Goal: Information Seeking & Learning: Learn about a topic

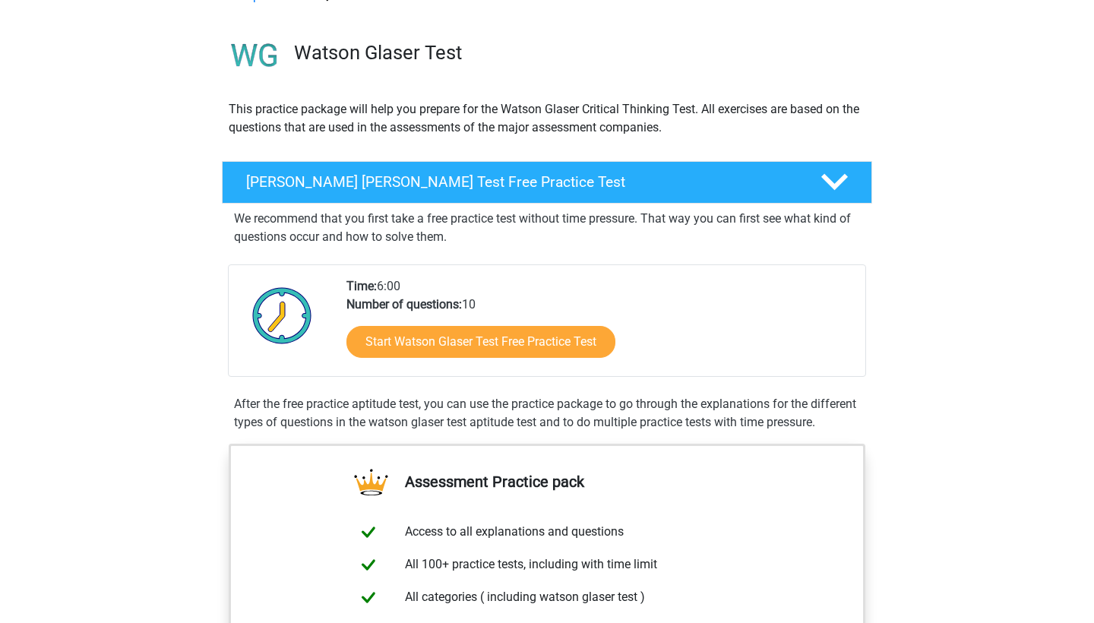
scroll to position [91, 0]
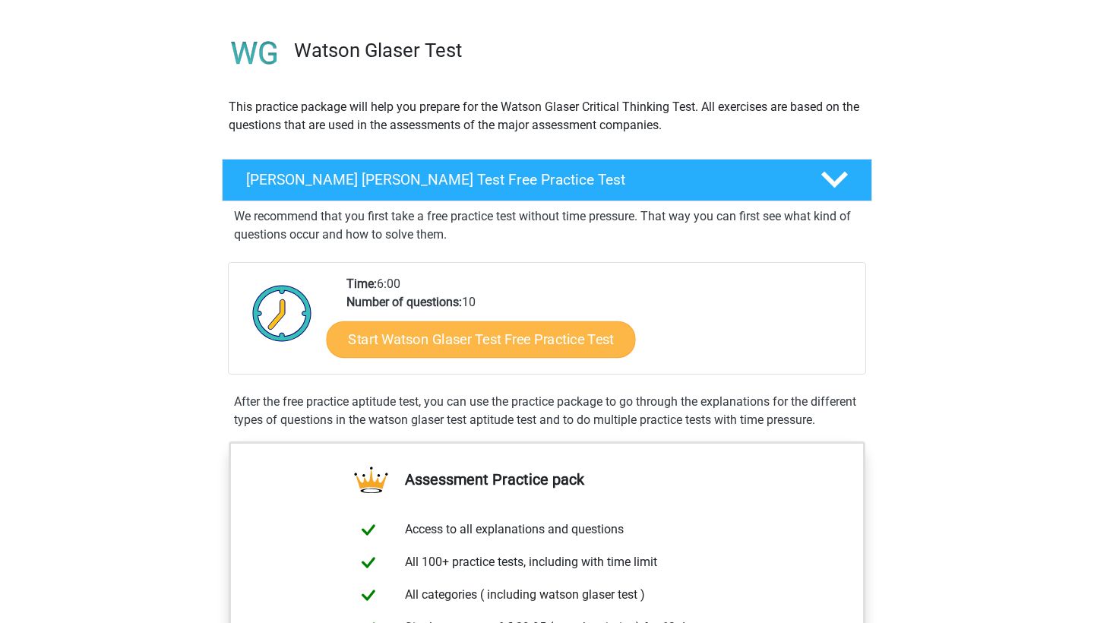
click at [440, 341] on link "Start Watson Glaser Test Free Practice Test" at bounding box center [481, 339] width 309 height 36
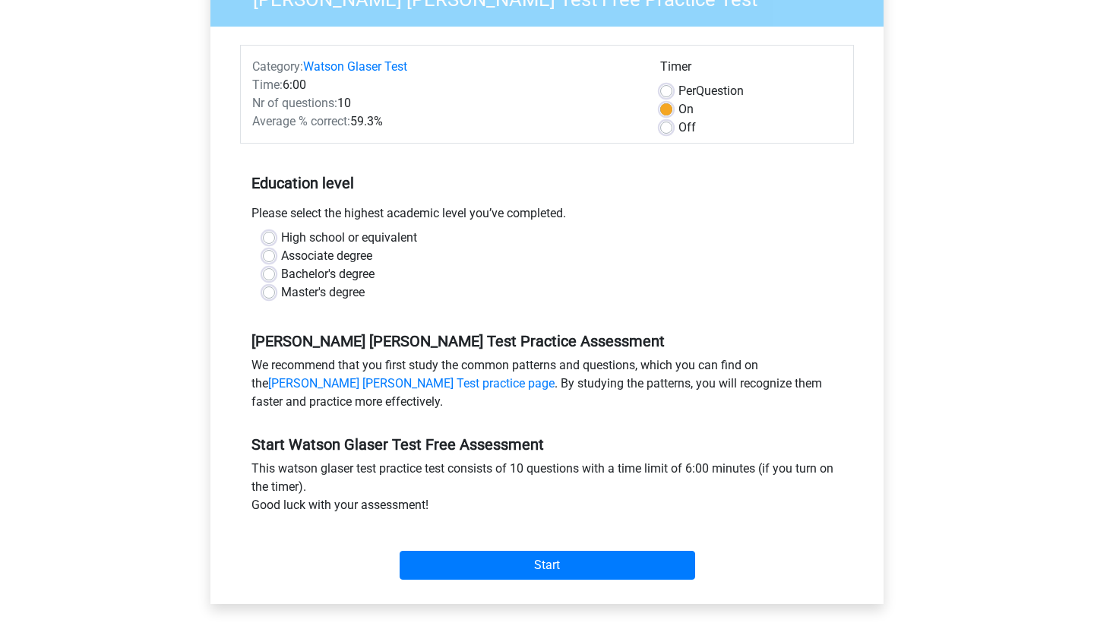
scroll to position [155, 0]
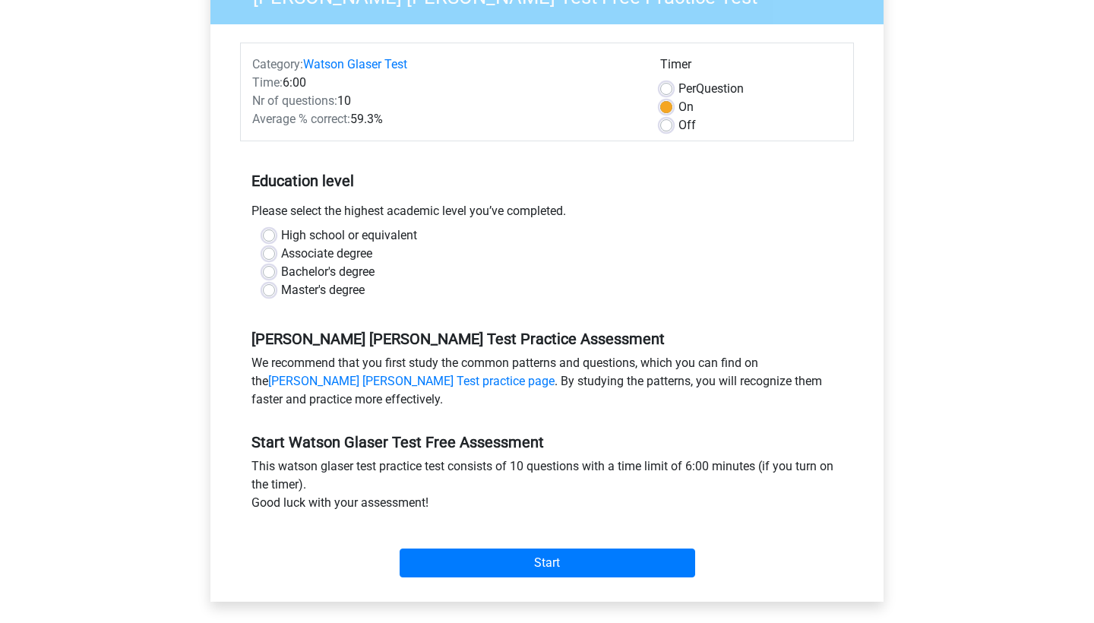
click at [678, 127] on label "Off" at bounding box center [686, 125] width 17 height 18
click at [665, 127] on input "Off" at bounding box center [666, 123] width 12 height 15
radio input "true"
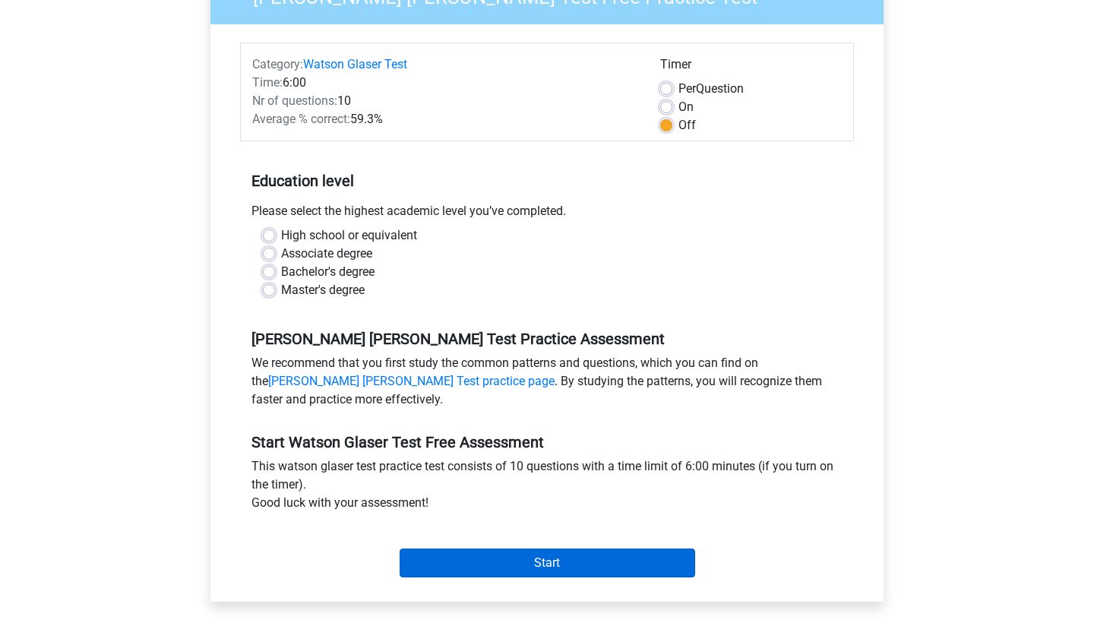
click at [527, 562] on input "Start" at bounding box center [547, 562] width 295 height 29
click at [281, 270] on label "Bachelor's degree" at bounding box center [327, 272] width 93 height 18
click at [268, 270] on input "Bachelor's degree" at bounding box center [269, 270] width 12 height 15
radio input "true"
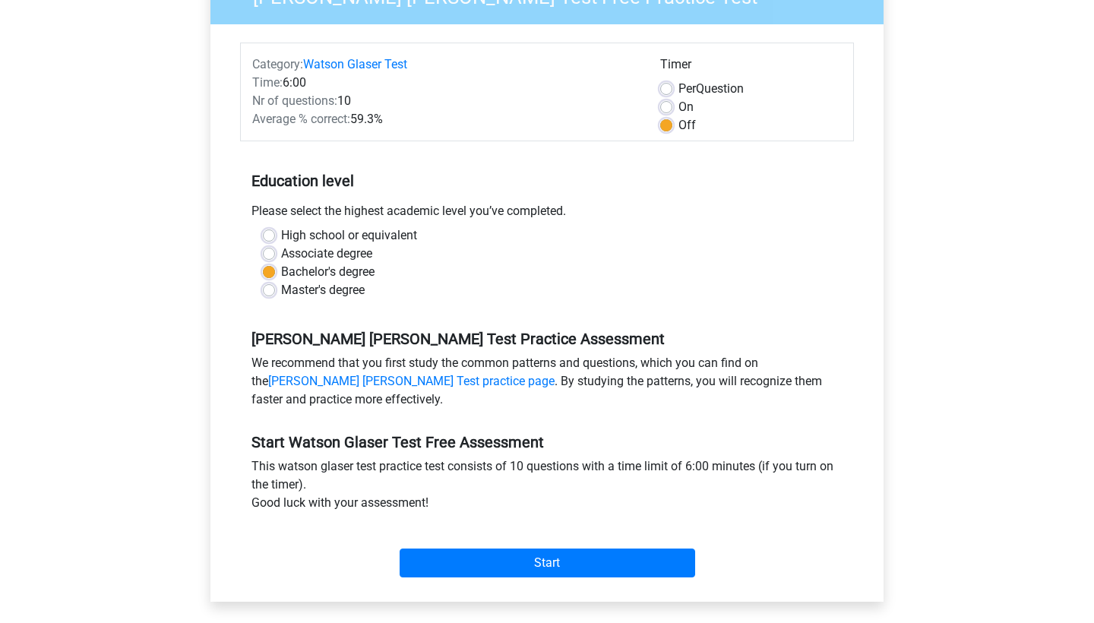
click at [281, 233] on label "High school or equivalent" at bounding box center [349, 235] width 136 height 18
click at [274, 233] on input "High school or equivalent" at bounding box center [269, 233] width 12 height 15
radio input "true"
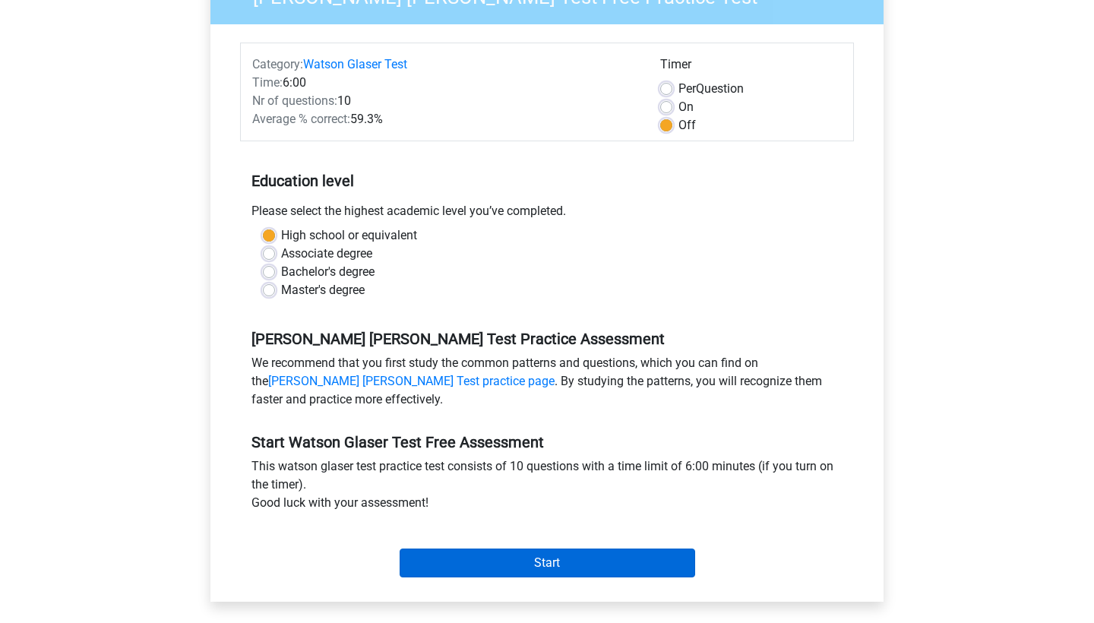
click at [526, 558] on input "Start" at bounding box center [547, 562] width 295 height 29
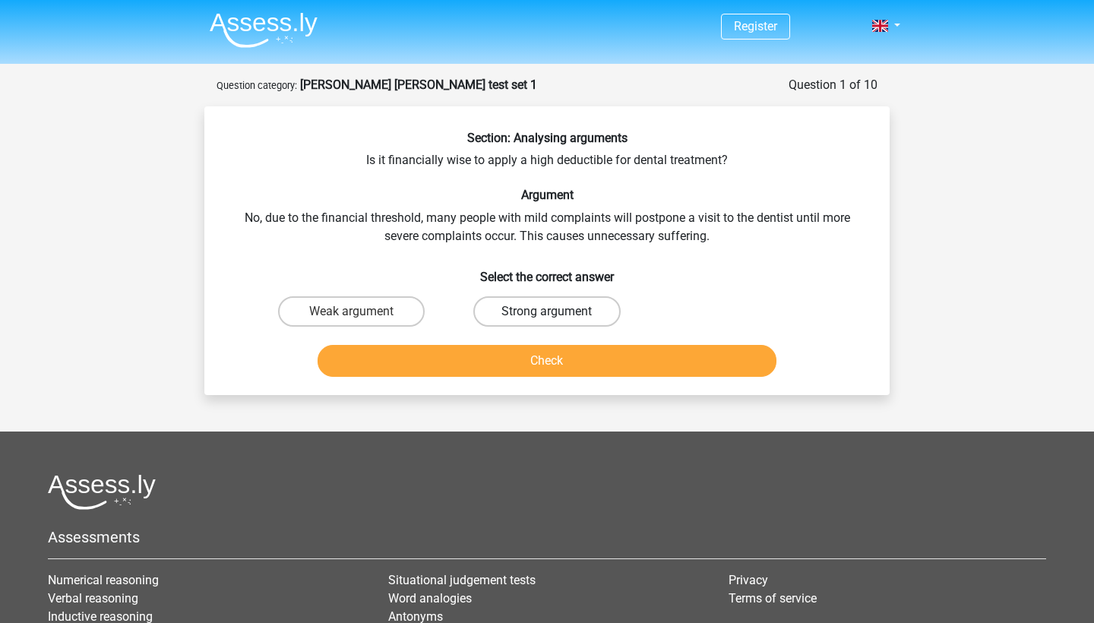
click at [558, 311] on label "Strong argument" at bounding box center [546, 311] width 147 height 30
click at [557, 311] on input "Strong argument" at bounding box center [552, 316] width 10 height 10
radio input "true"
click at [357, 312] on input "Weak argument" at bounding box center [357, 316] width 10 height 10
radio input "true"
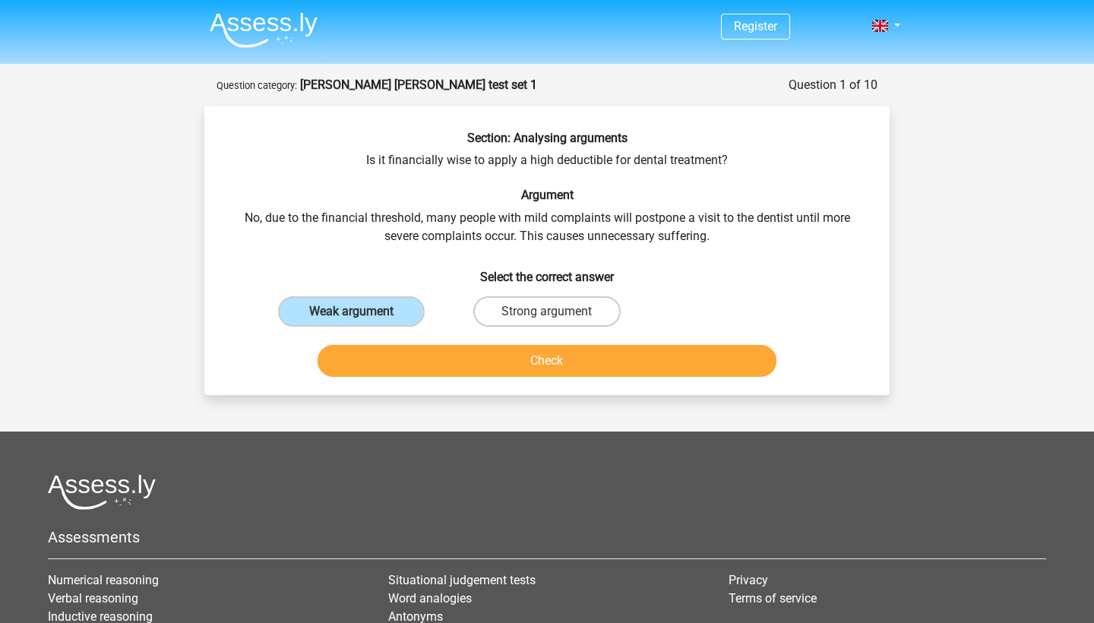
click at [451, 353] on button "Check" at bounding box center [548, 361] width 460 height 32
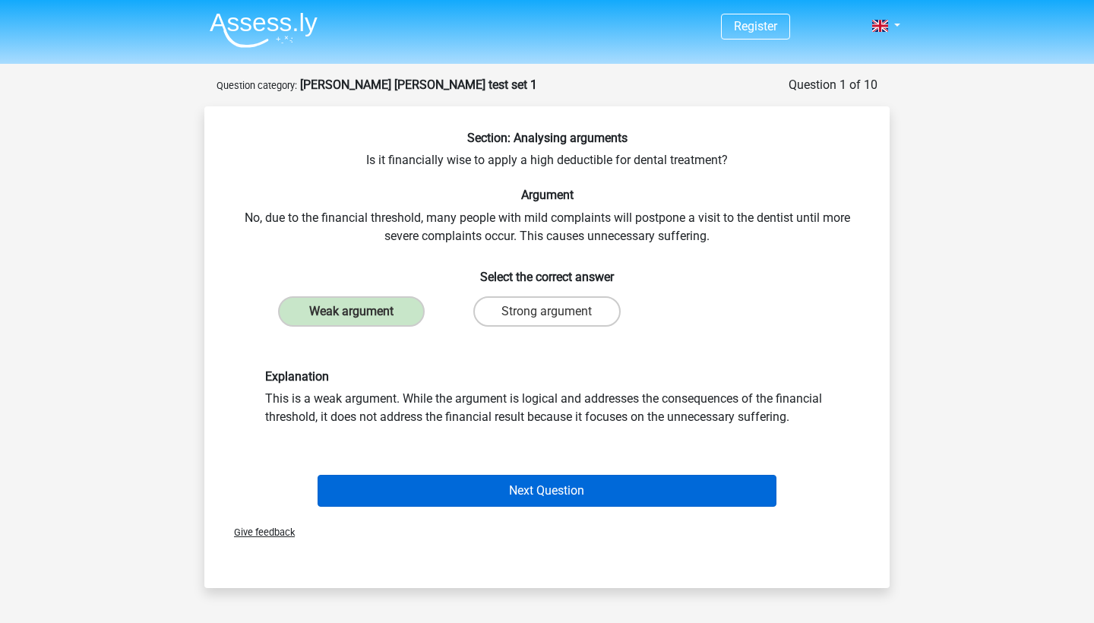
click at [472, 491] on button "Next Question" at bounding box center [548, 491] width 460 height 32
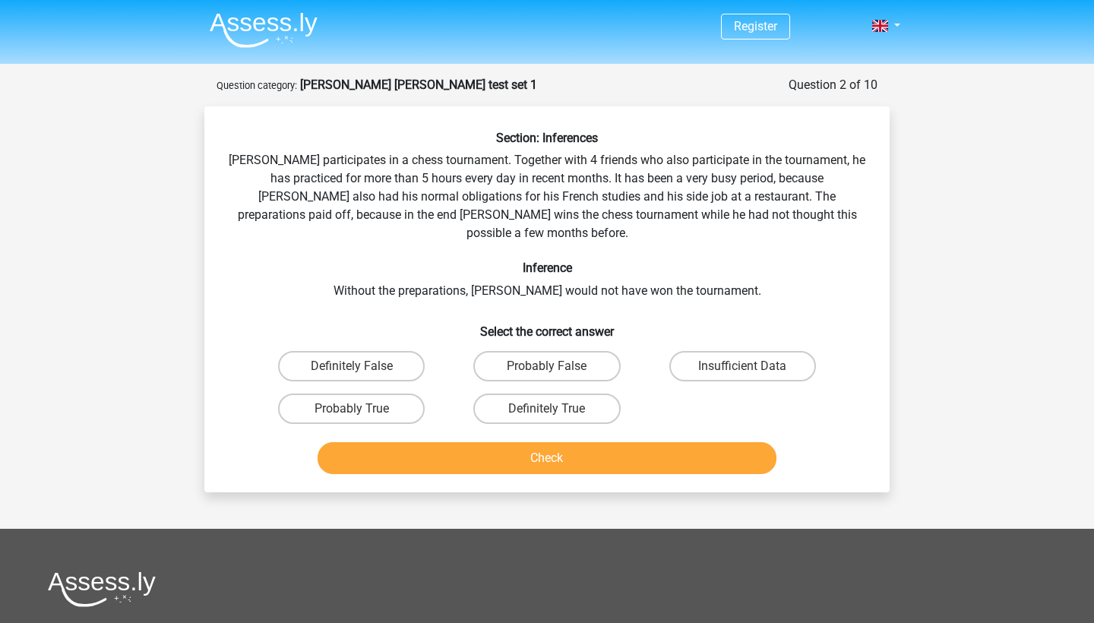
scroll to position [76, 0]
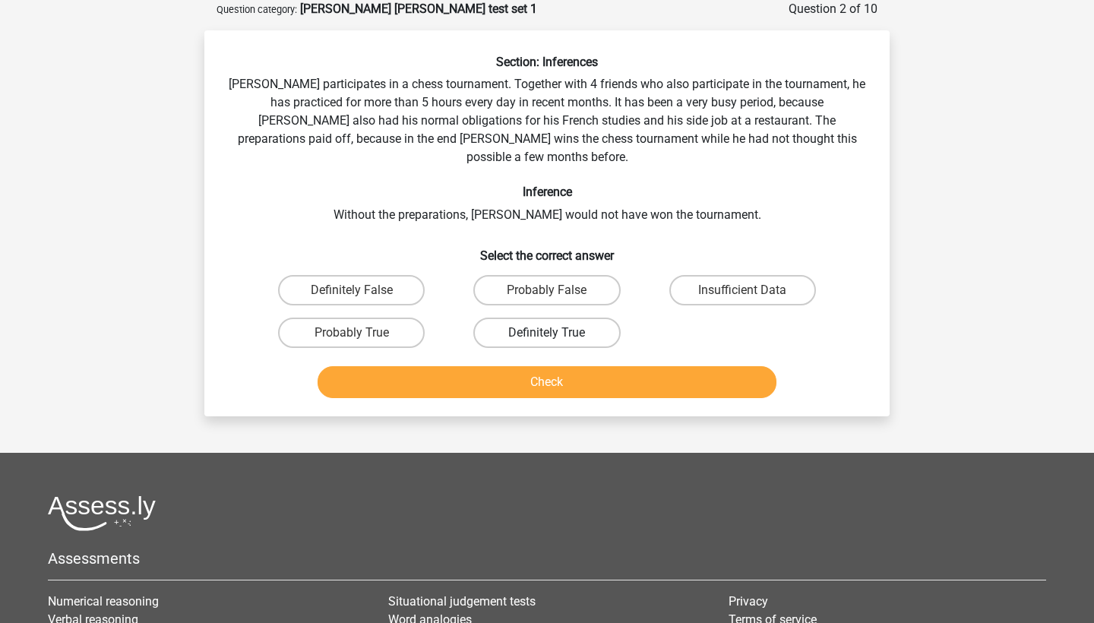
click at [547, 318] on label "Definitely True" at bounding box center [546, 333] width 147 height 30
click at [547, 333] on input "Definitely True" at bounding box center [552, 338] width 10 height 10
radio input "true"
click at [539, 368] on button "Check" at bounding box center [548, 382] width 460 height 32
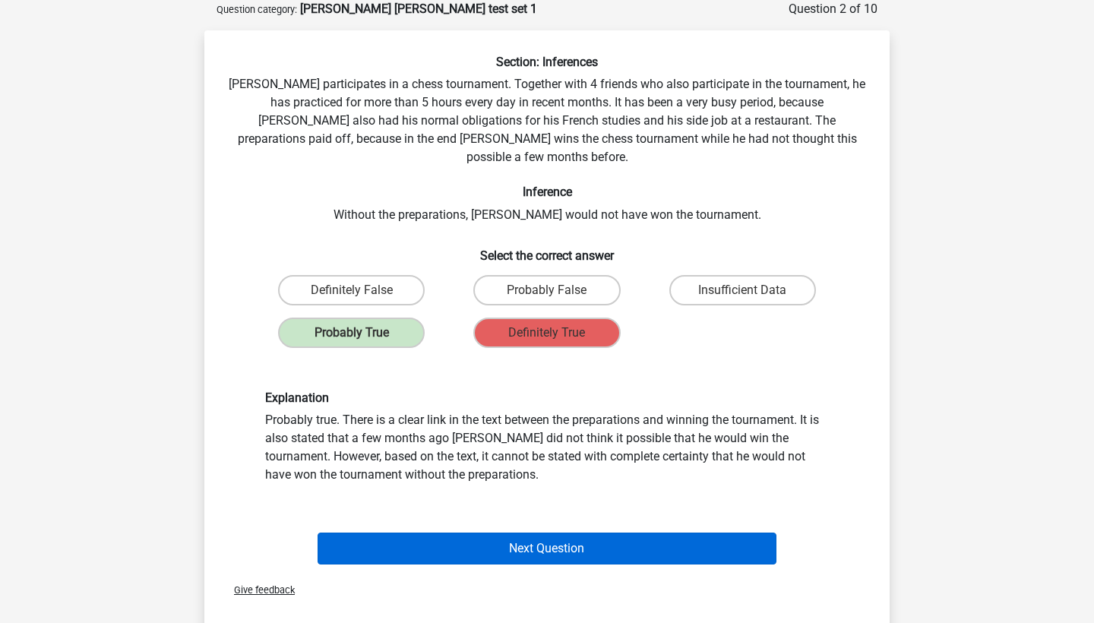
click at [510, 532] on button "Next Question" at bounding box center [548, 548] width 460 height 32
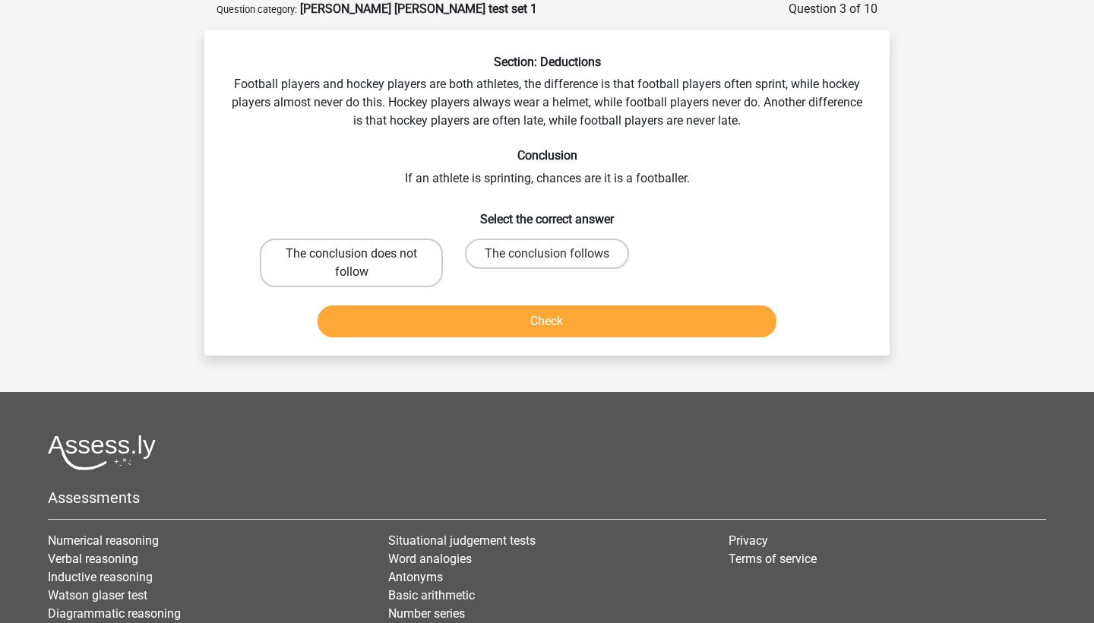
click at [403, 267] on label "The conclusion does not follow" at bounding box center [351, 263] width 183 height 49
click at [362, 264] on input "The conclusion does not follow" at bounding box center [357, 259] width 10 height 10
radio input "true"
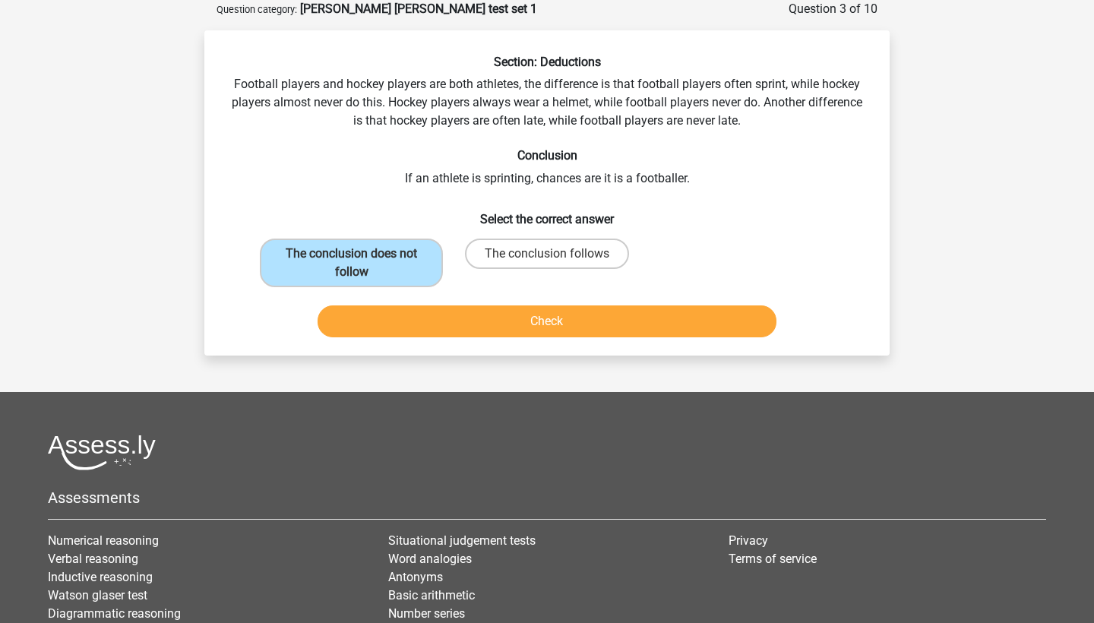
click at [447, 312] on button "Check" at bounding box center [548, 321] width 460 height 32
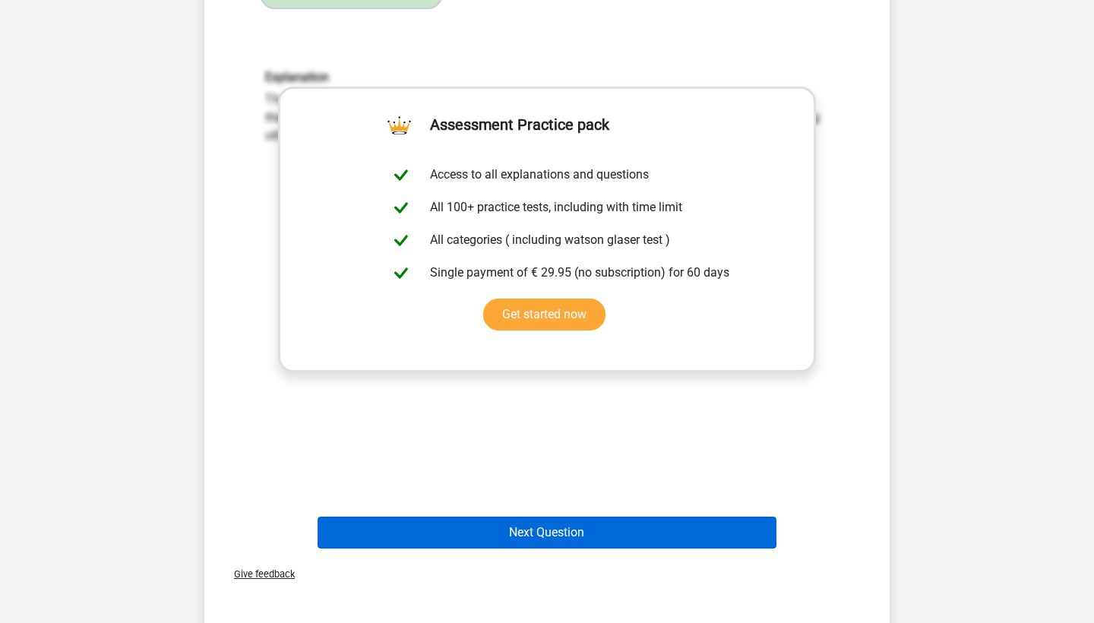
click at [491, 520] on button "Next Question" at bounding box center [548, 533] width 460 height 32
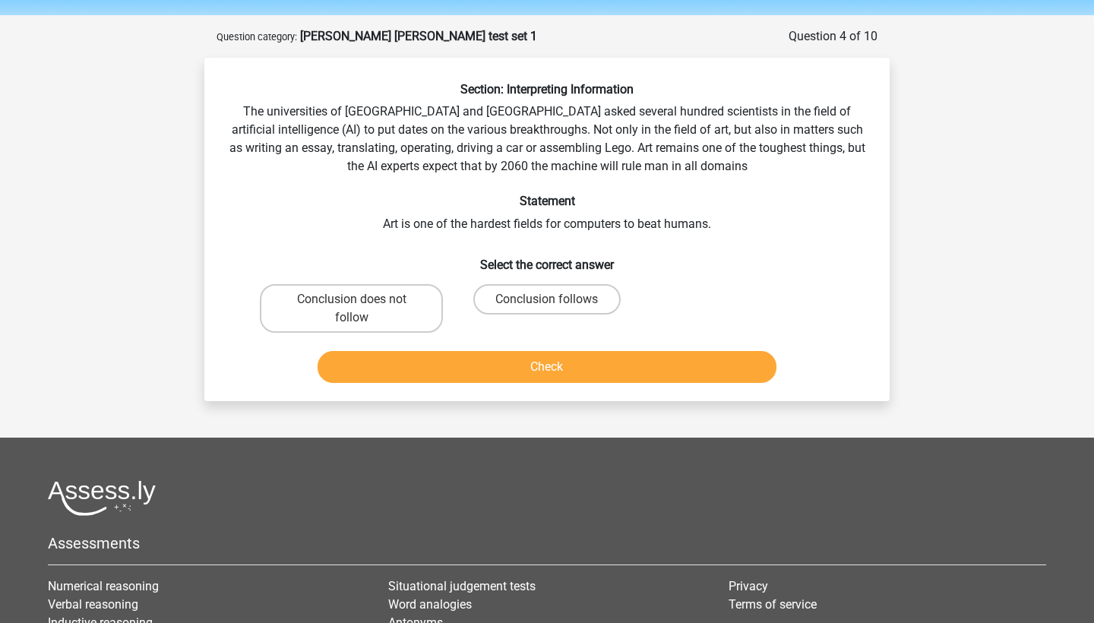
scroll to position [48, 0]
click at [566, 304] on label "Conclusion follows" at bounding box center [546, 300] width 147 height 30
click at [557, 304] on input "Conclusion follows" at bounding box center [552, 305] width 10 height 10
radio input "true"
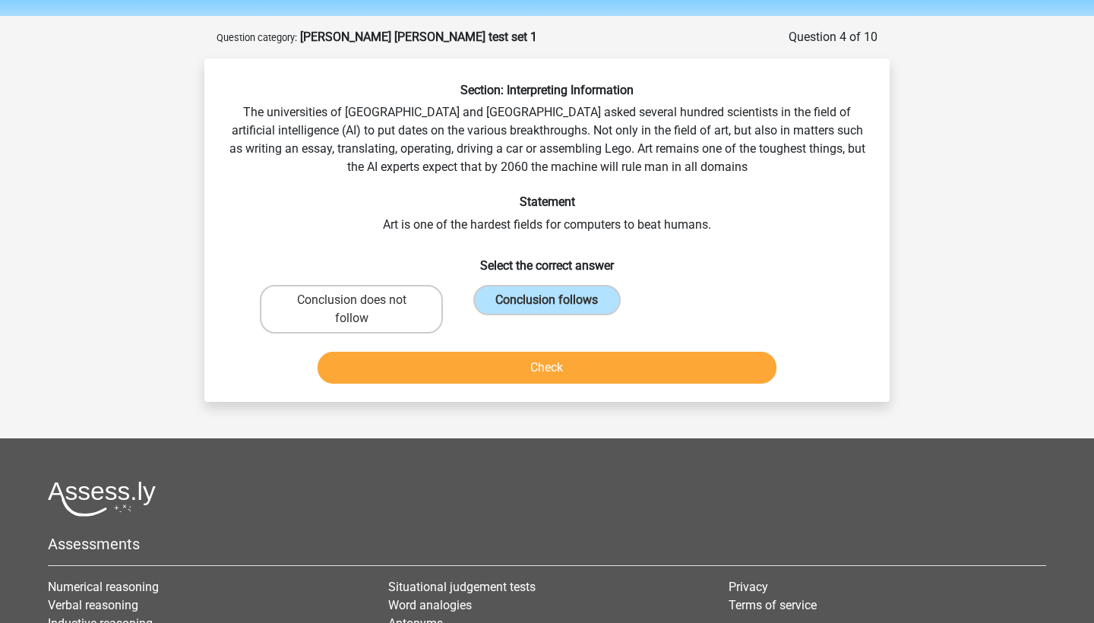
click at [562, 385] on div "Check" at bounding box center [547, 371] width 586 height 38
click at [579, 368] on button "Check" at bounding box center [548, 368] width 460 height 32
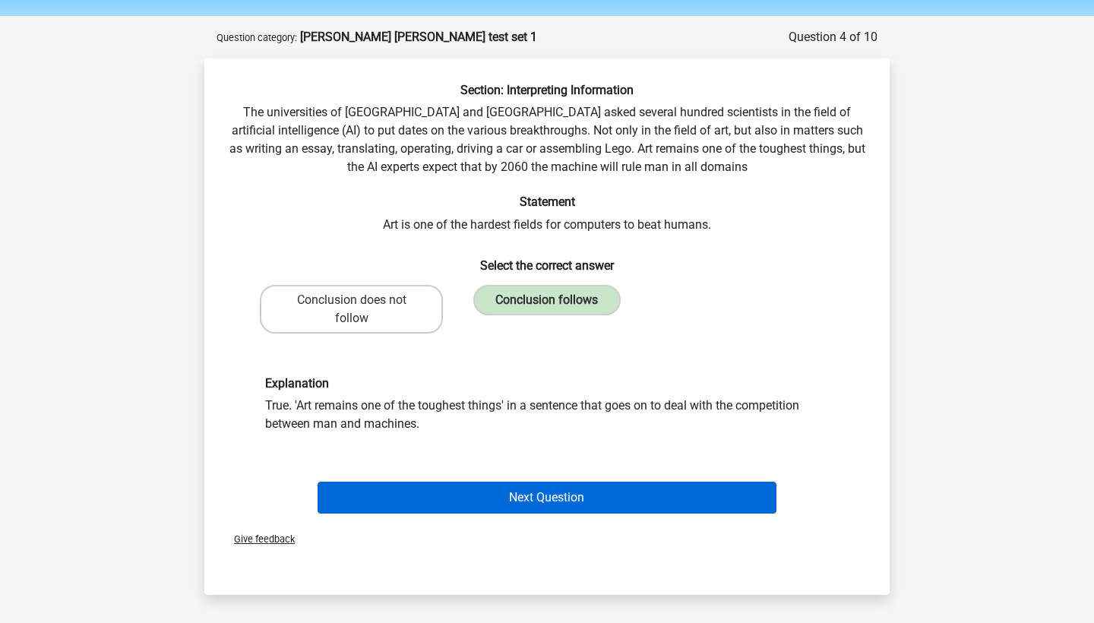
click at [545, 491] on button "Next Question" at bounding box center [548, 498] width 460 height 32
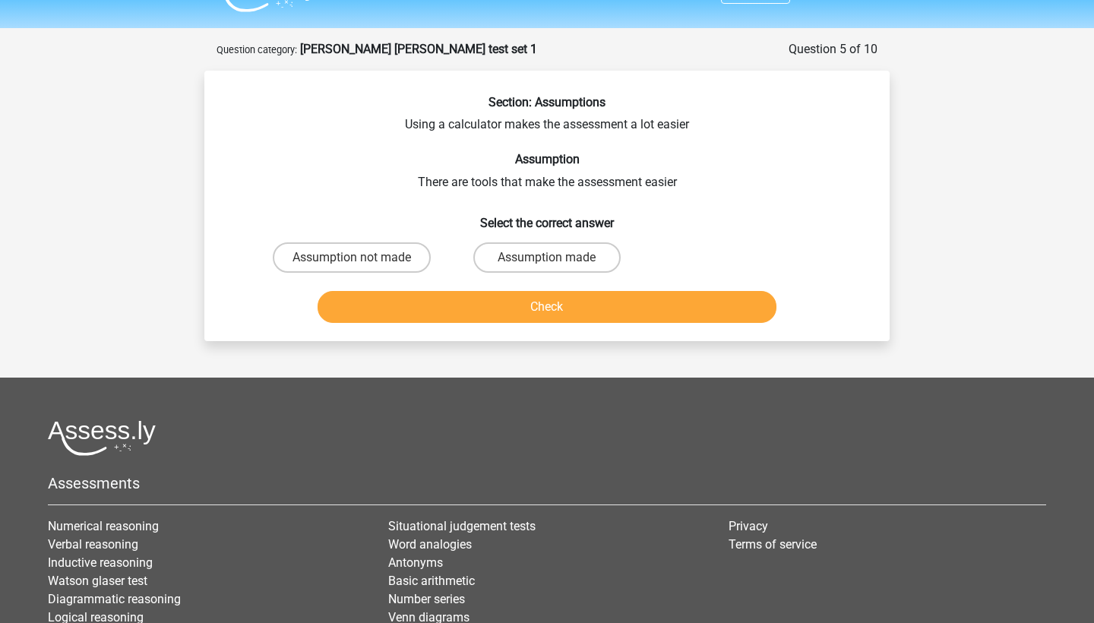
scroll to position [33, 0]
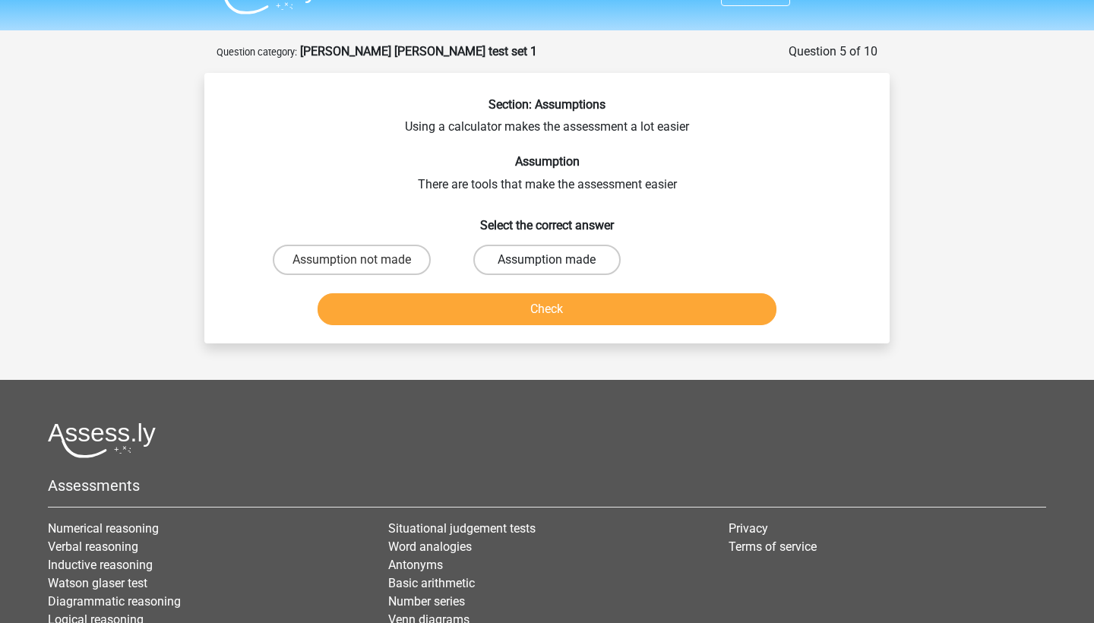
click at [558, 254] on label "Assumption made" at bounding box center [546, 260] width 147 height 30
click at [557, 260] on input "Assumption made" at bounding box center [552, 265] width 10 height 10
radio input "true"
click at [556, 308] on button "Check" at bounding box center [548, 309] width 460 height 32
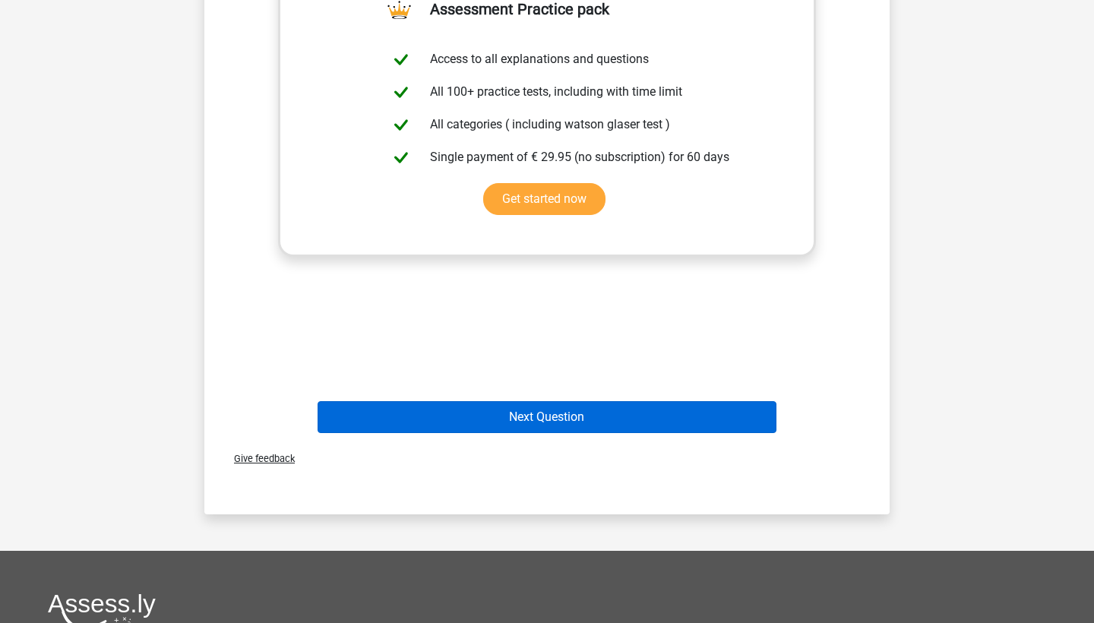
click at [542, 416] on button "Next Question" at bounding box center [548, 417] width 460 height 32
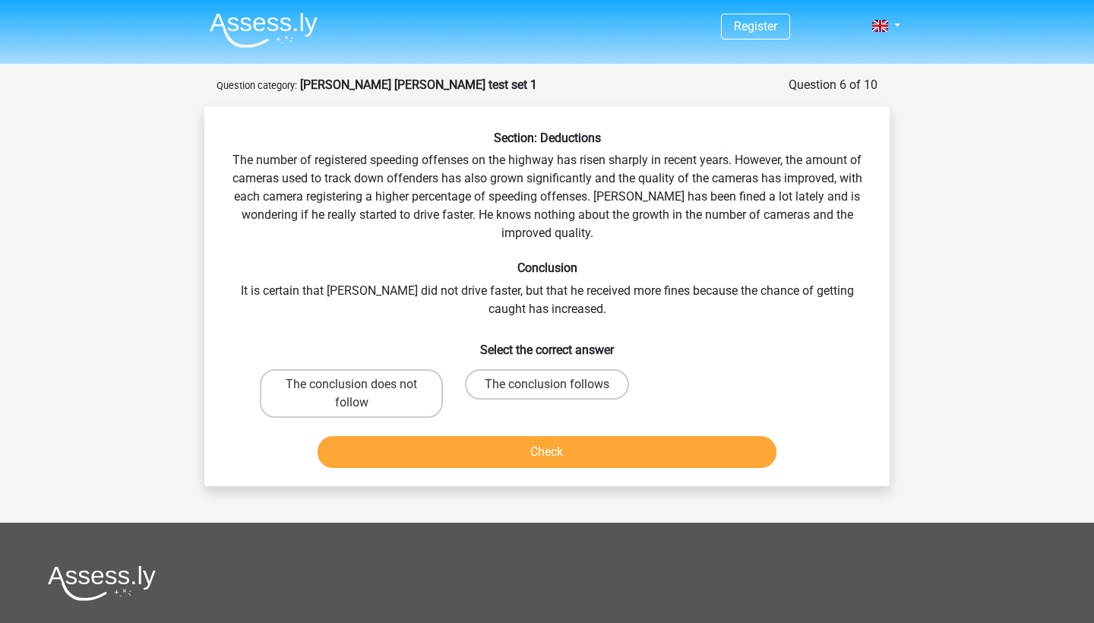
scroll to position [0, 0]
click at [409, 389] on label "The conclusion does not follow" at bounding box center [351, 393] width 183 height 49
click at [362, 389] on input "The conclusion does not follow" at bounding box center [357, 389] width 10 height 10
radio input "true"
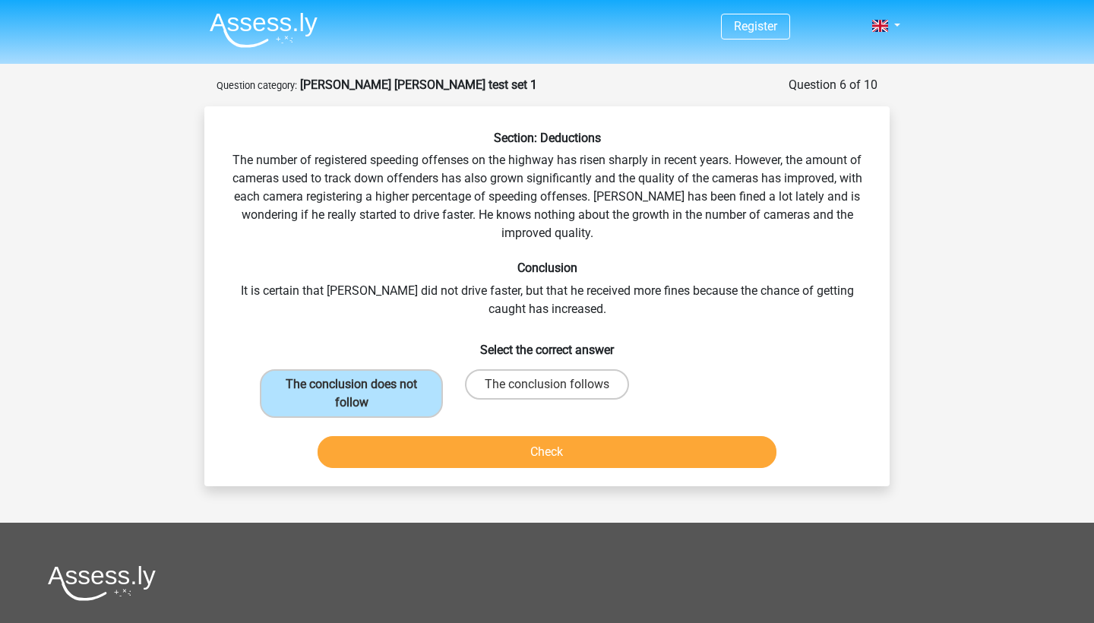
click at [432, 457] on button "Check" at bounding box center [548, 452] width 460 height 32
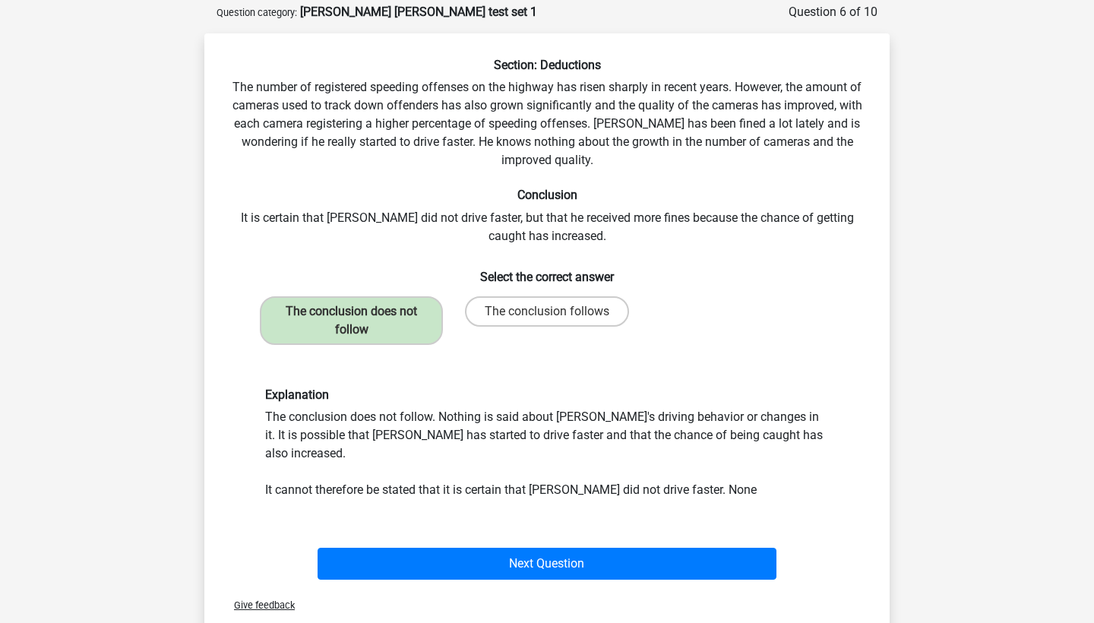
scroll to position [76, 0]
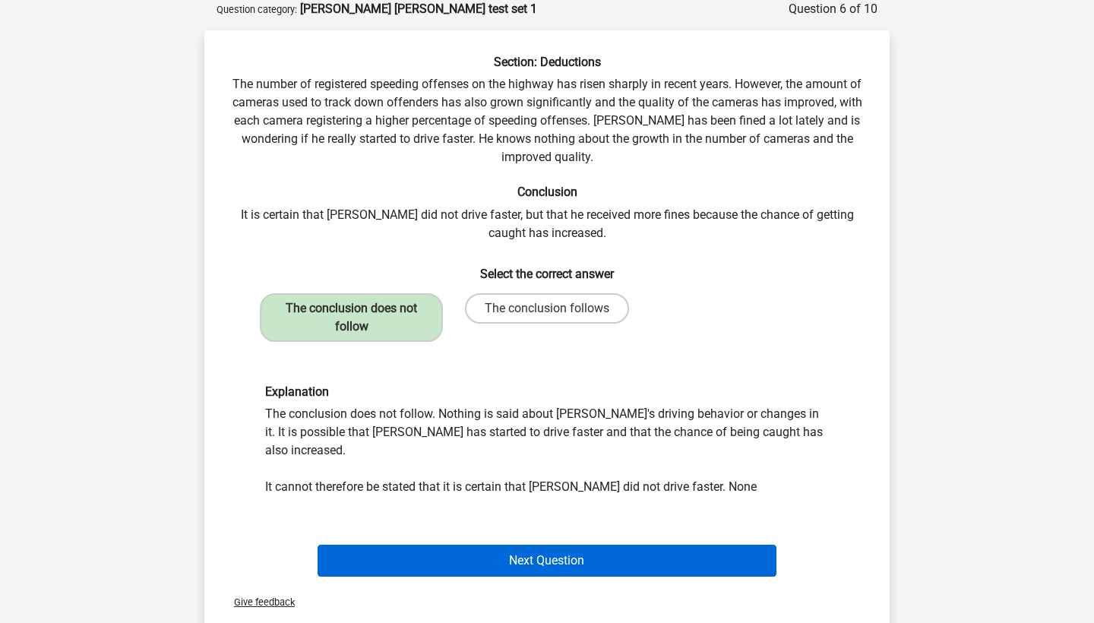
click at [470, 545] on button "Next Question" at bounding box center [548, 561] width 460 height 32
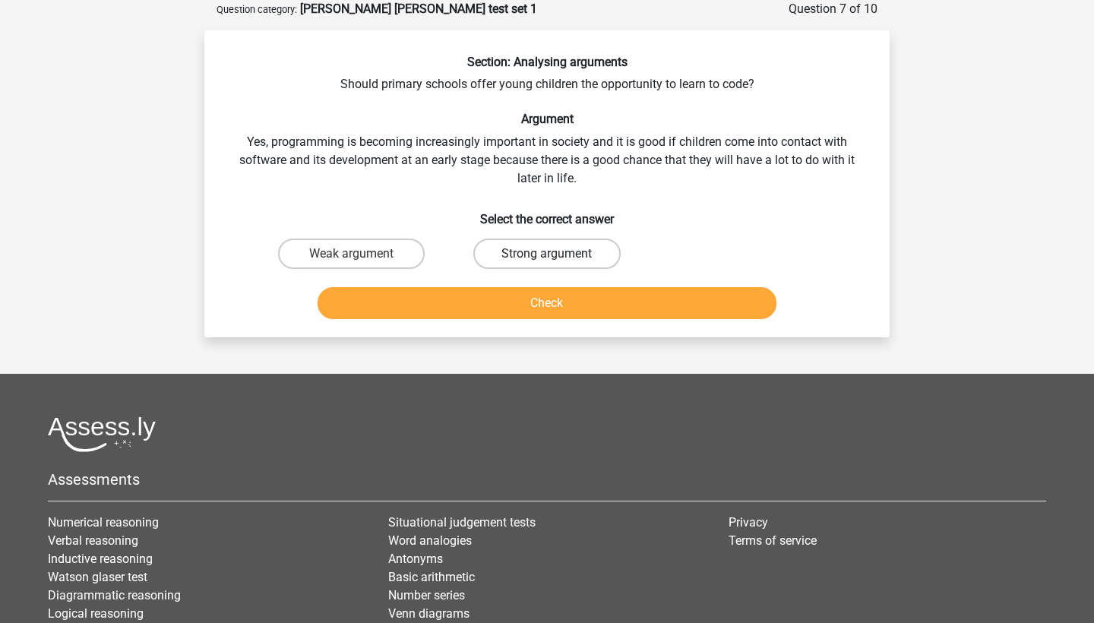
click at [589, 266] on label "Strong argument" at bounding box center [546, 254] width 147 height 30
click at [557, 264] on input "Strong argument" at bounding box center [552, 259] width 10 height 10
radio input "true"
click at [583, 303] on button "Check" at bounding box center [548, 303] width 460 height 32
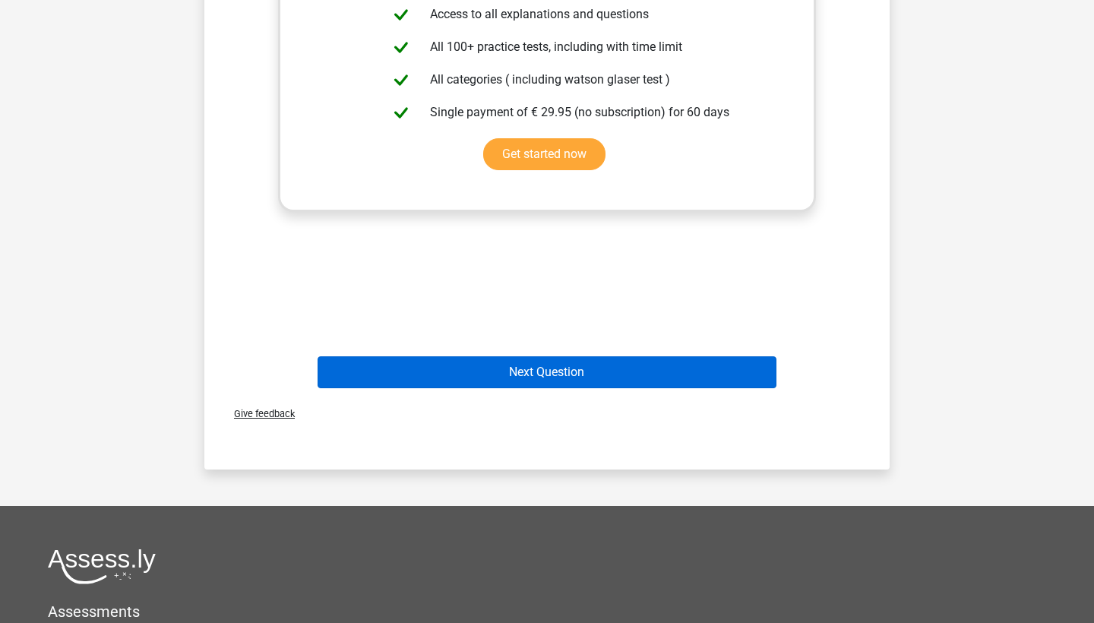
click at [542, 363] on button "Next Question" at bounding box center [548, 372] width 460 height 32
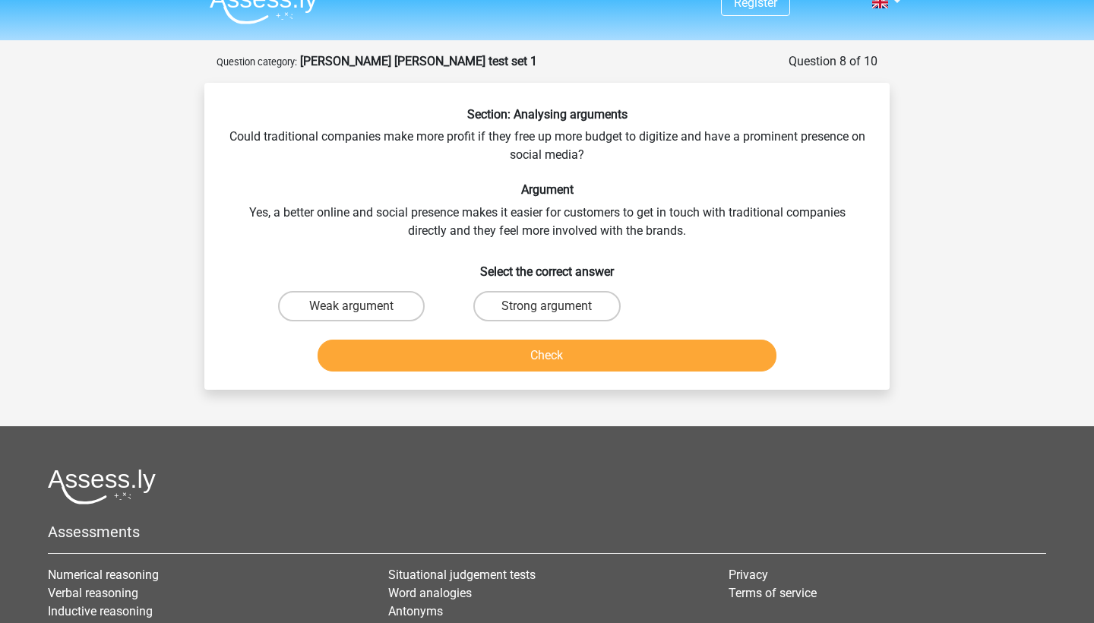
scroll to position [11, 0]
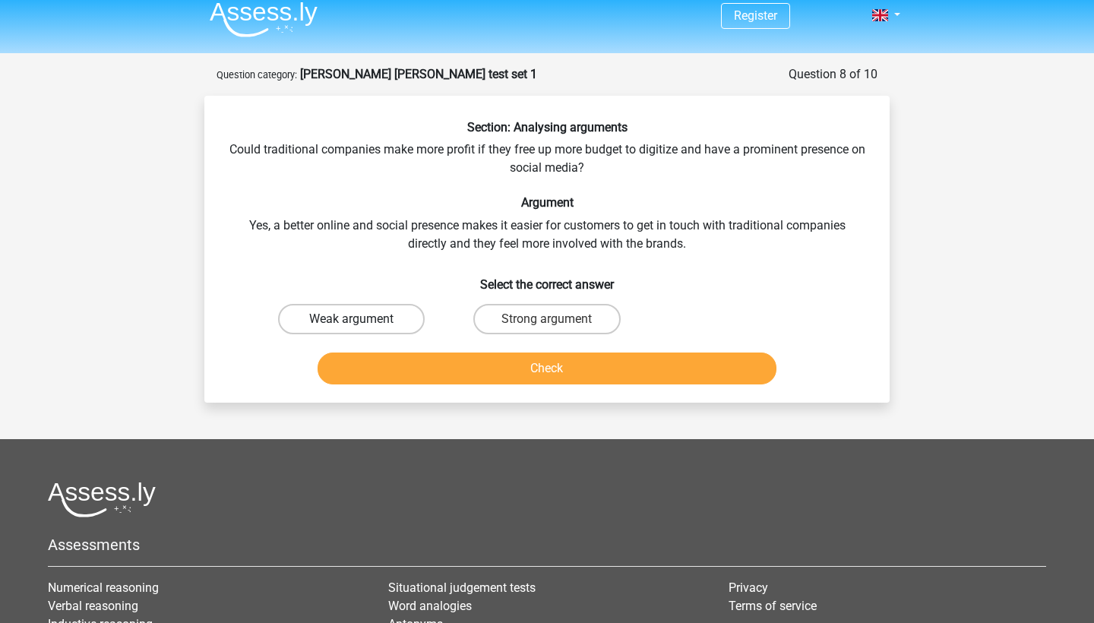
click at [363, 305] on label "Weak argument" at bounding box center [351, 319] width 147 height 30
click at [362, 319] on input "Weak argument" at bounding box center [357, 324] width 10 height 10
radio input "true"
click at [371, 346] on div "Check" at bounding box center [547, 365] width 637 height 50
click at [373, 360] on button "Check" at bounding box center [548, 368] width 460 height 32
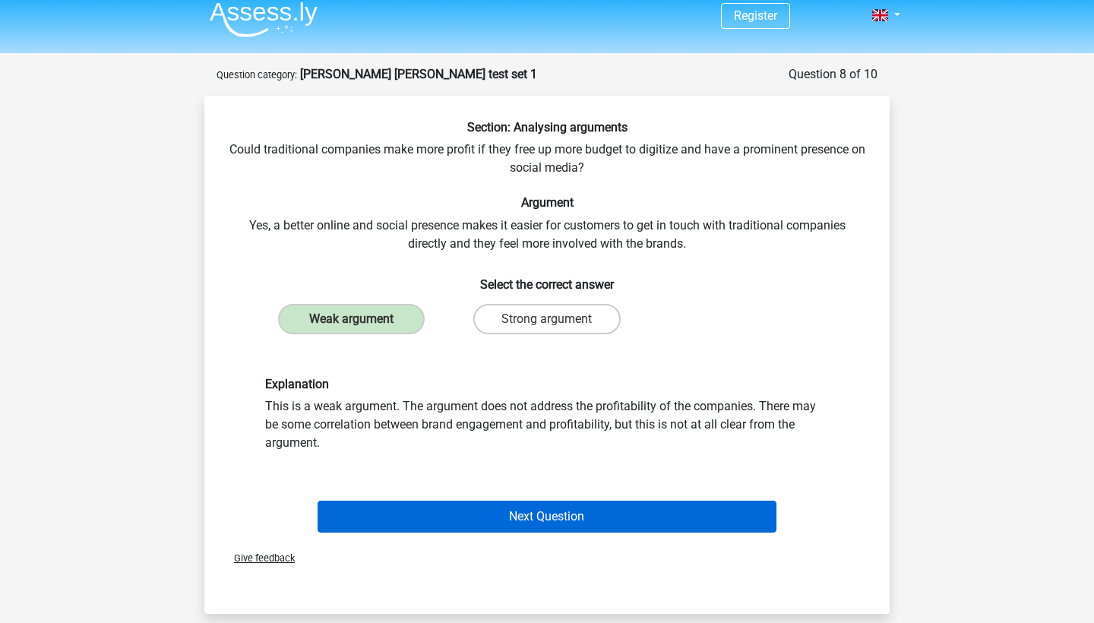
click at [467, 512] on button "Next Question" at bounding box center [548, 517] width 460 height 32
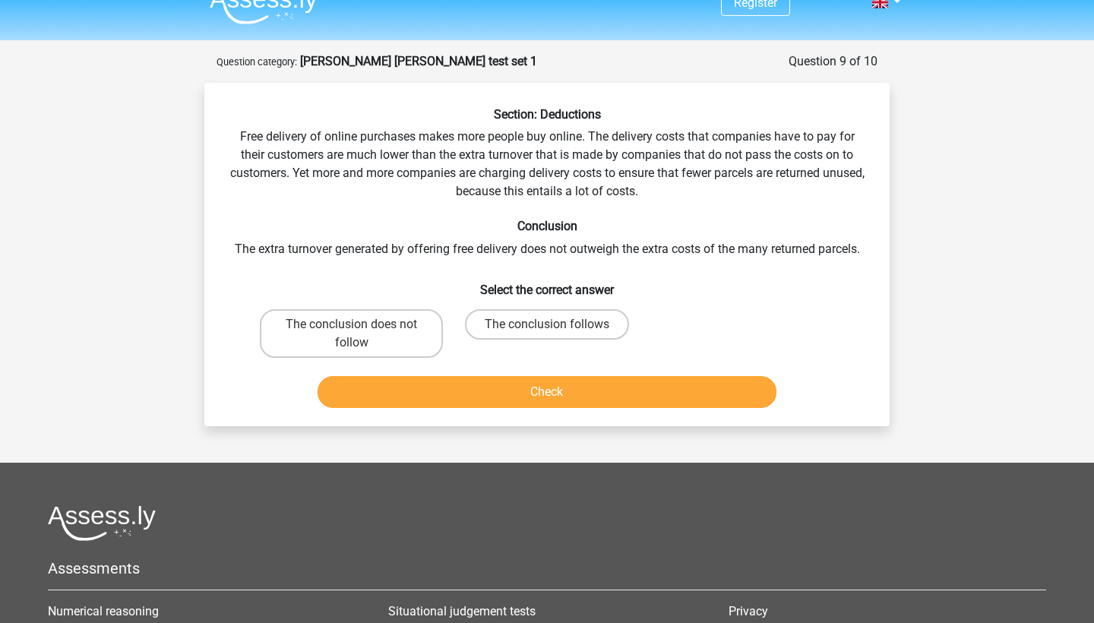
scroll to position [0, 0]
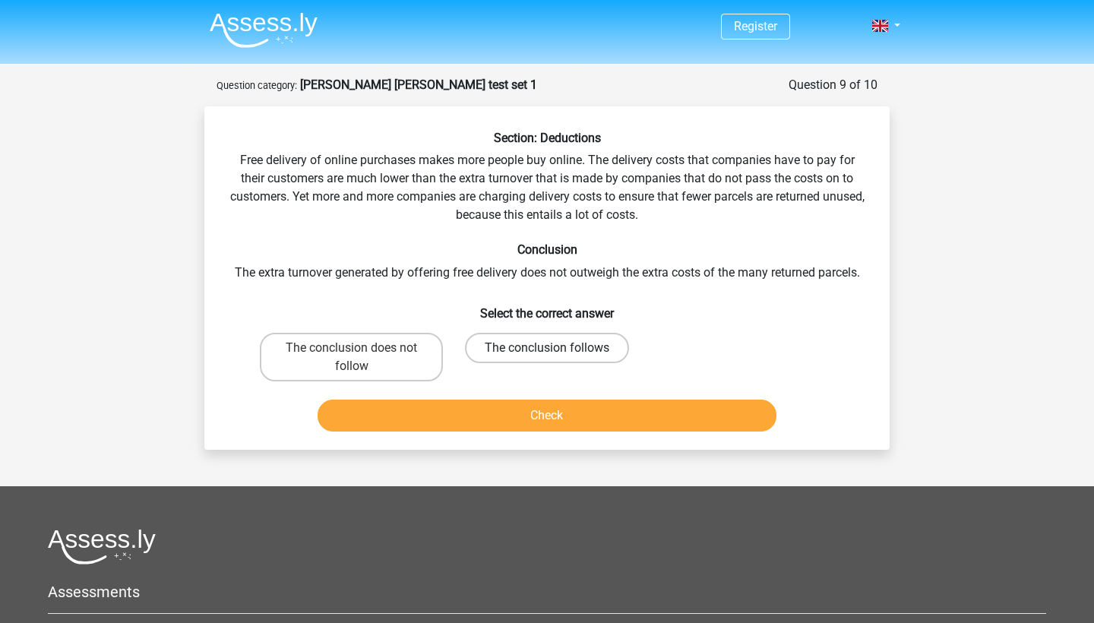
click at [519, 349] on label "The conclusion follows" at bounding box center [547, 348] width 164 height 30
click at [547, 349] on input "The conclusion follows" at bounding box center [552, 353] width 10 height 10
radio input "true"
click at [512, 410] on button "Check" at bounding box center [548, 416] width 460 height 32
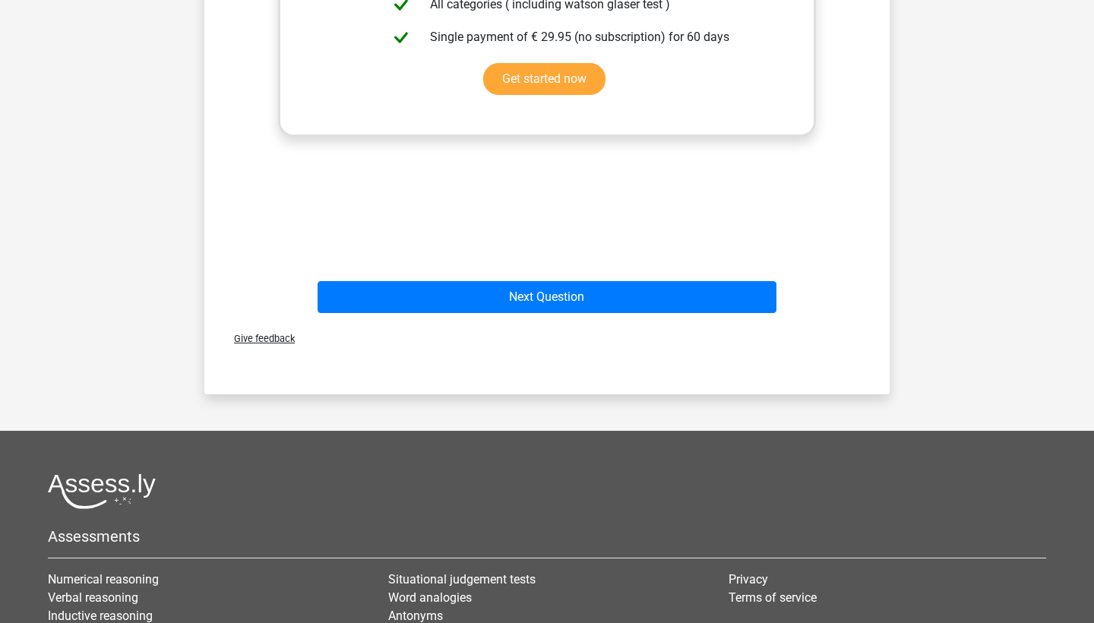
scroll to position [608, 0]
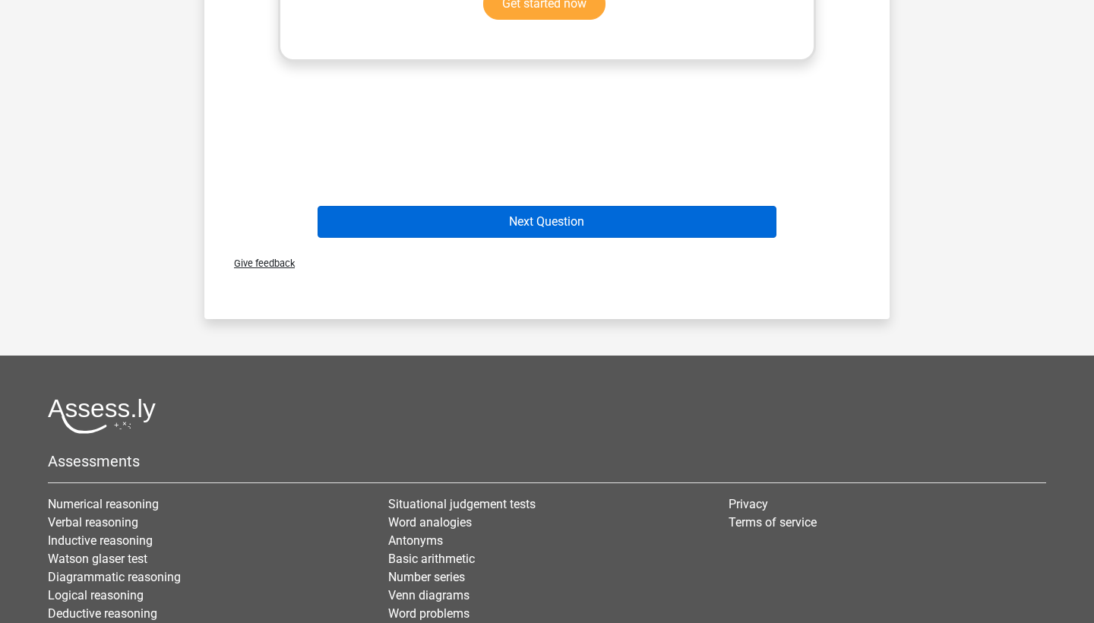
click at [597, 231] on button "Next Question" at bounding box center [548, 222] width 460 height 32
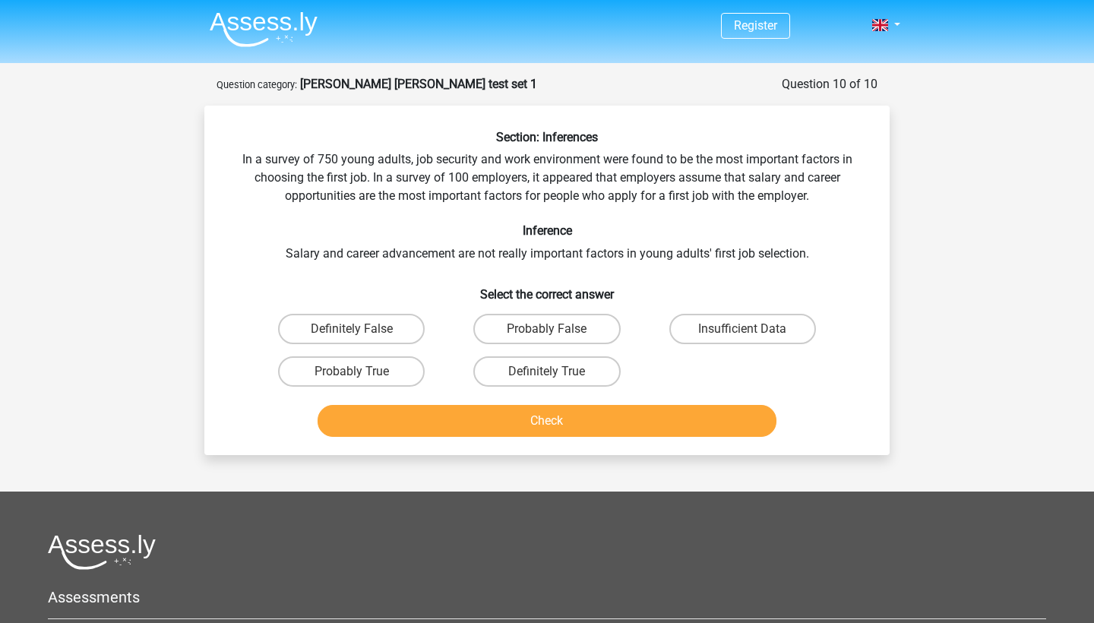
scroll to position [0, 0]
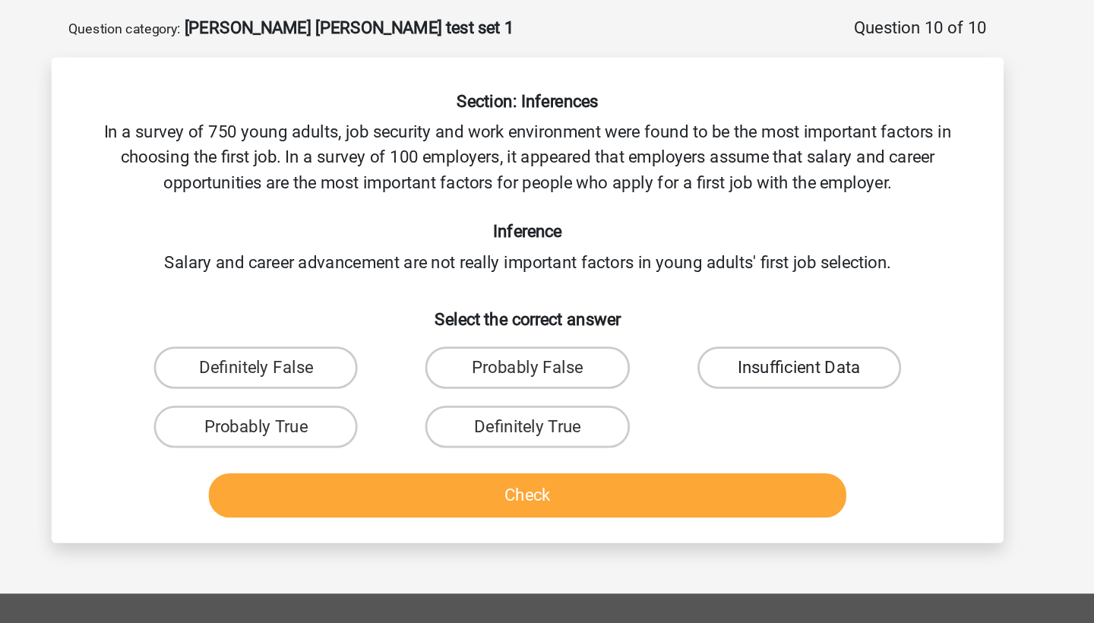
click at [669, 314] on label "Insufficient Data" at bounding box center [742, 329] width 147 height 30
click at [742, 330] on input "Insufficient Data" at bounding box center [747, 335] width 10 height 10
radio input "true"
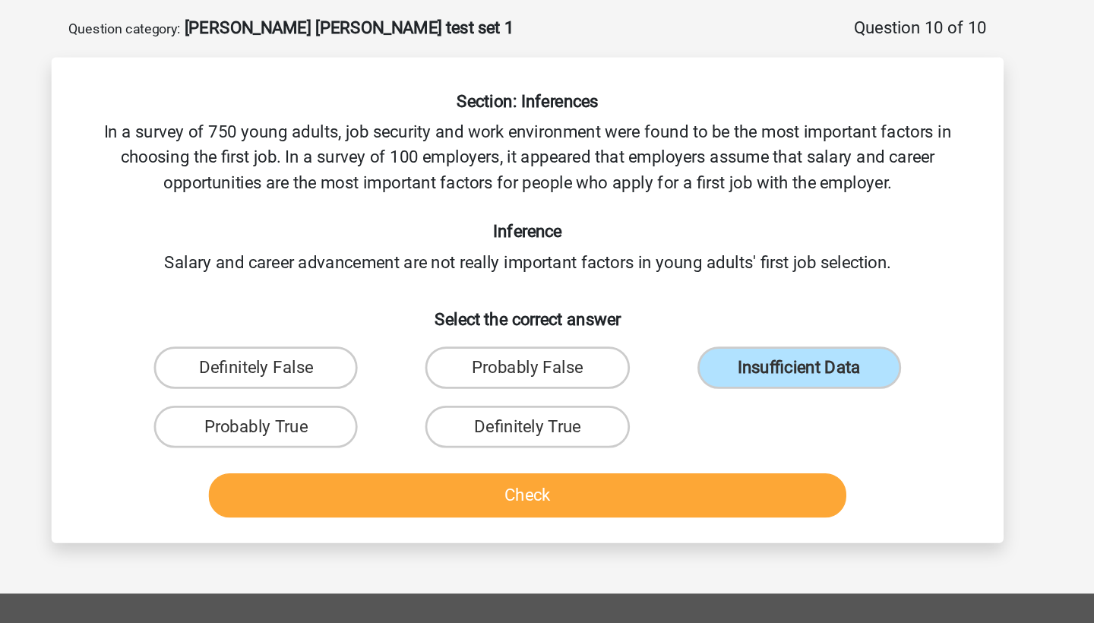
click at [497, 406] on button "Check" at bounding box center [548, 422] width 460 height 32
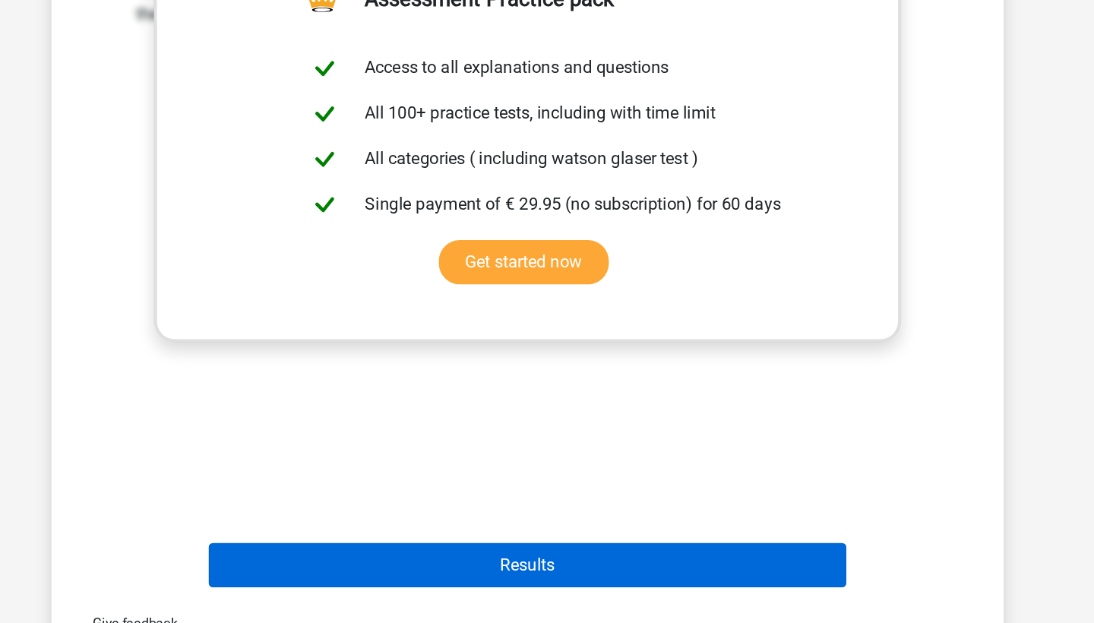
scroll to position [362, 0]
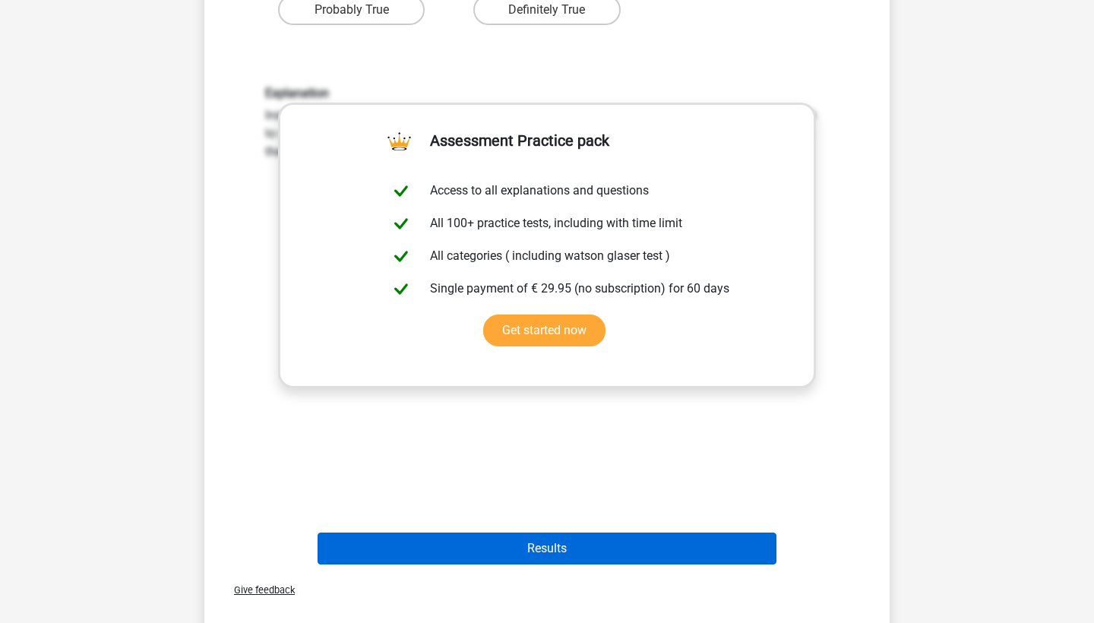
click at [663, 552] on button "Results" at bounding box center [548, 548] width 460 height 32
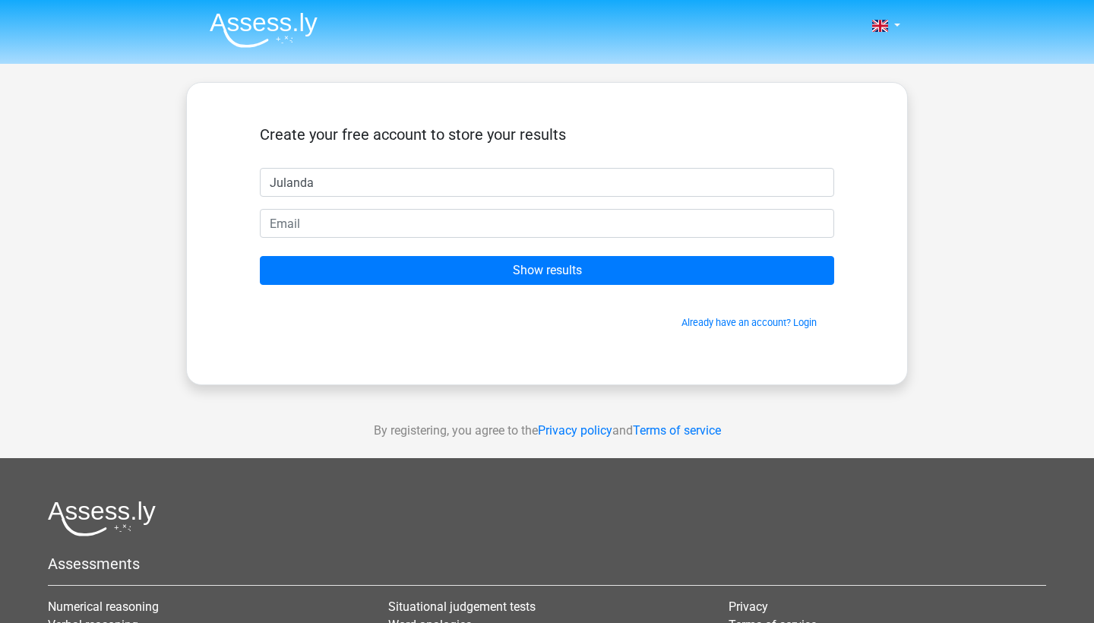
type input "Julanda"
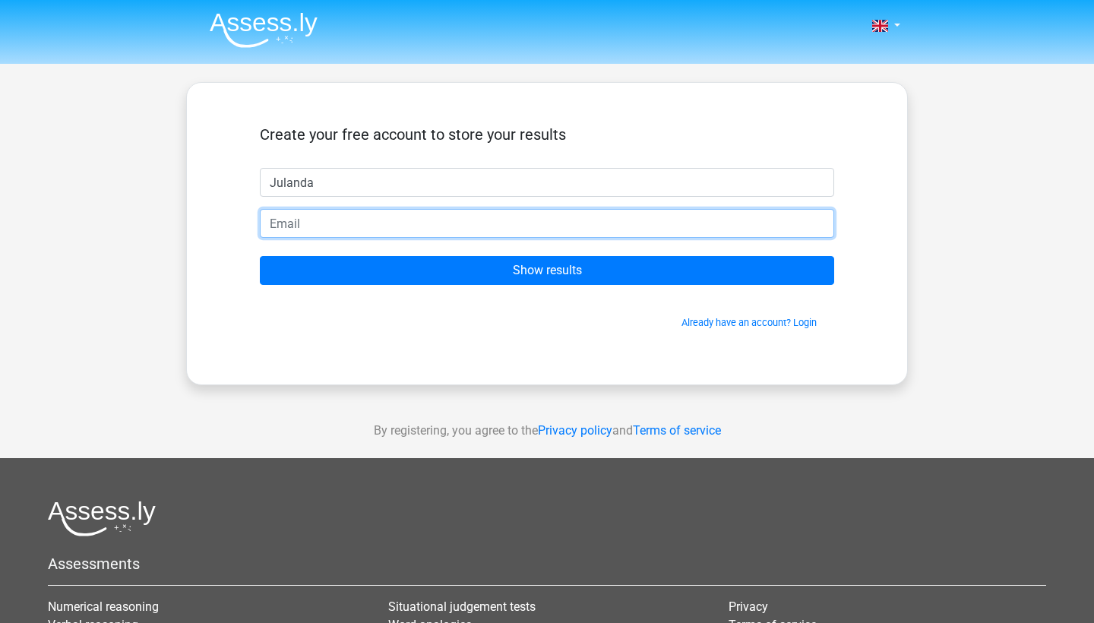
click at [513, 229] on input "email" at bounding box center [547, 223] width 574 height 29
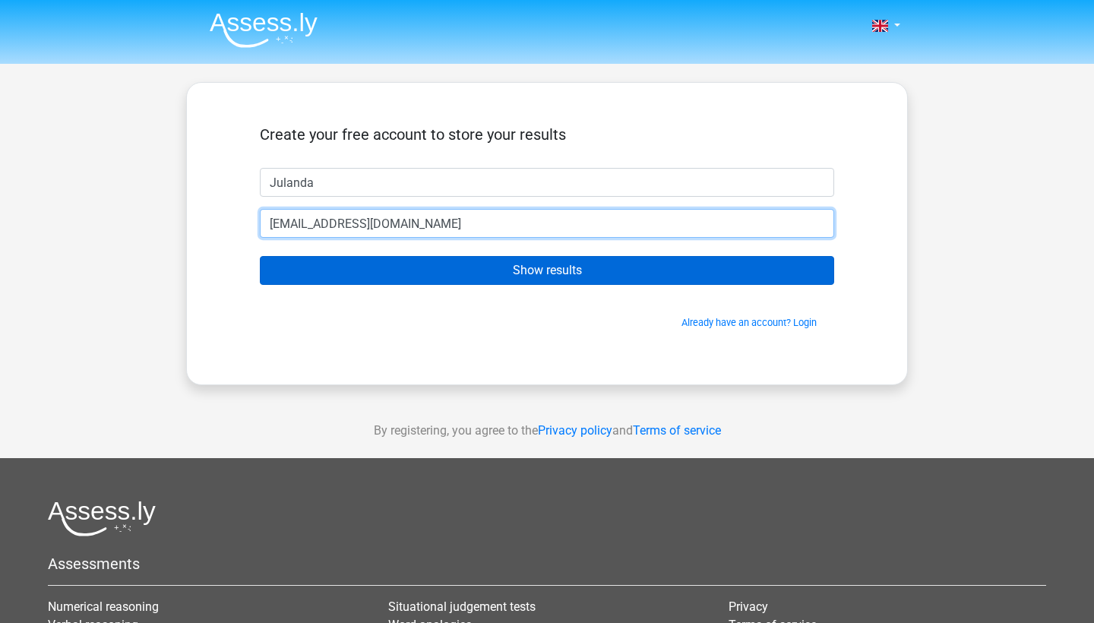
type input "[EMAIL_ADDRESS][DOMAIN_NAME]"
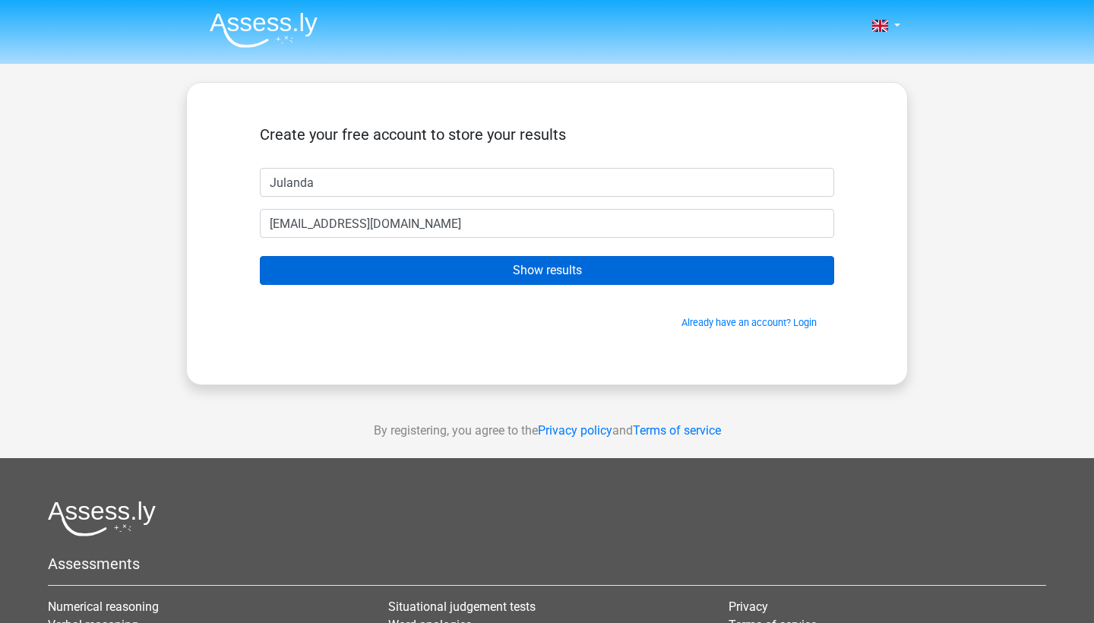
click at [515, 273] on input "Show results" at bounding box center [547, 270] width 574 height 29
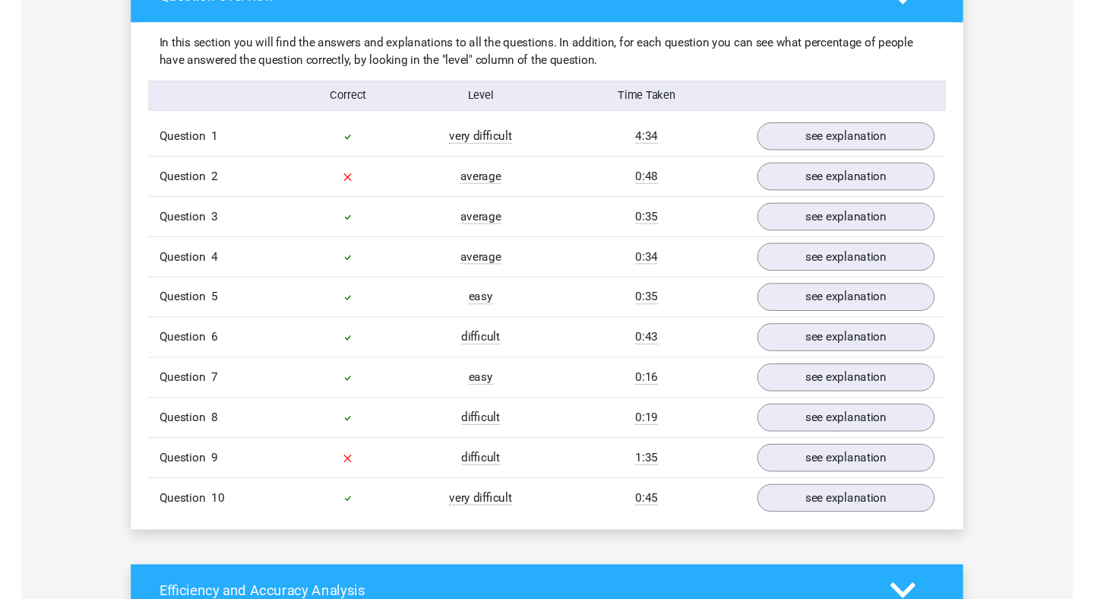
scroll to position [1156, 0]
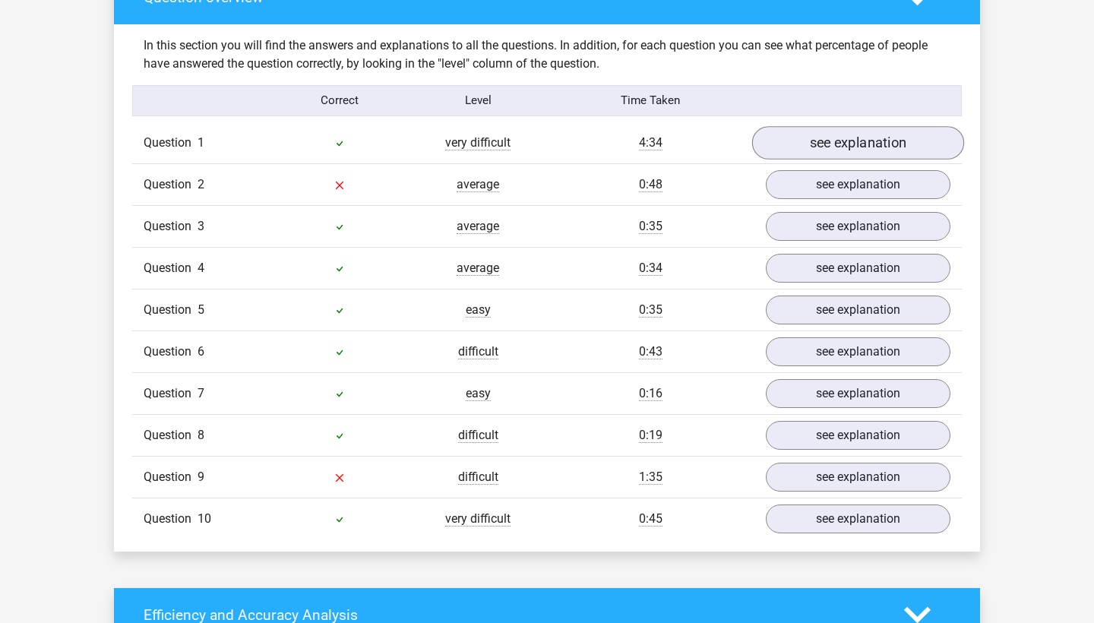
click at [786, 153] on link "see explanation" at bounding box center [858, 142] width 212 height 33
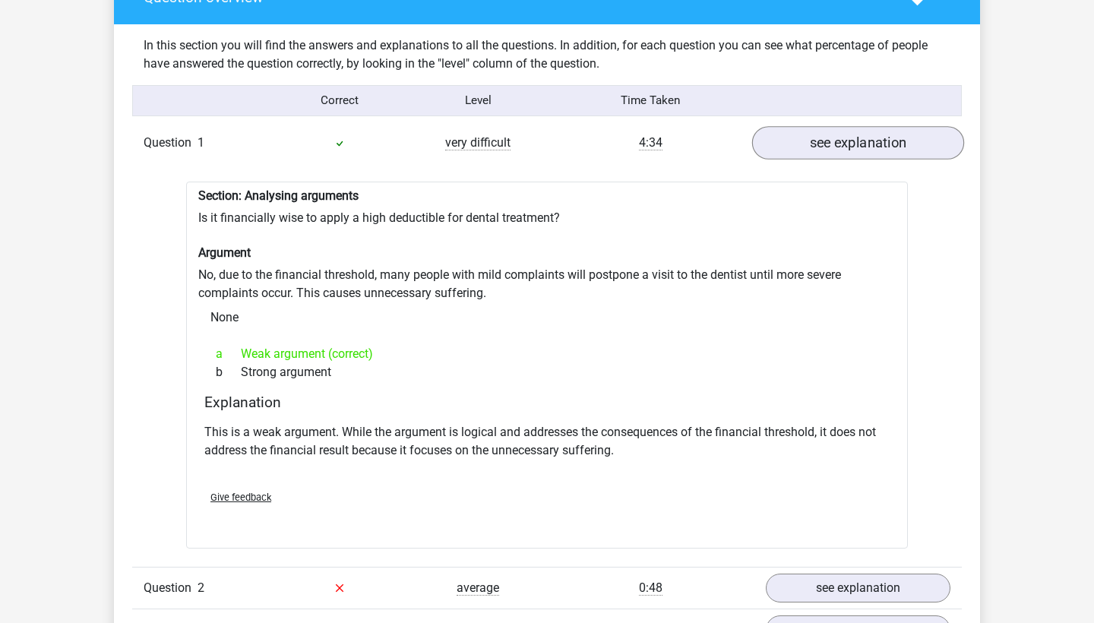
click at [793, 150] on link "see explanation" at bounding box center [858, 142] width 212 height 33
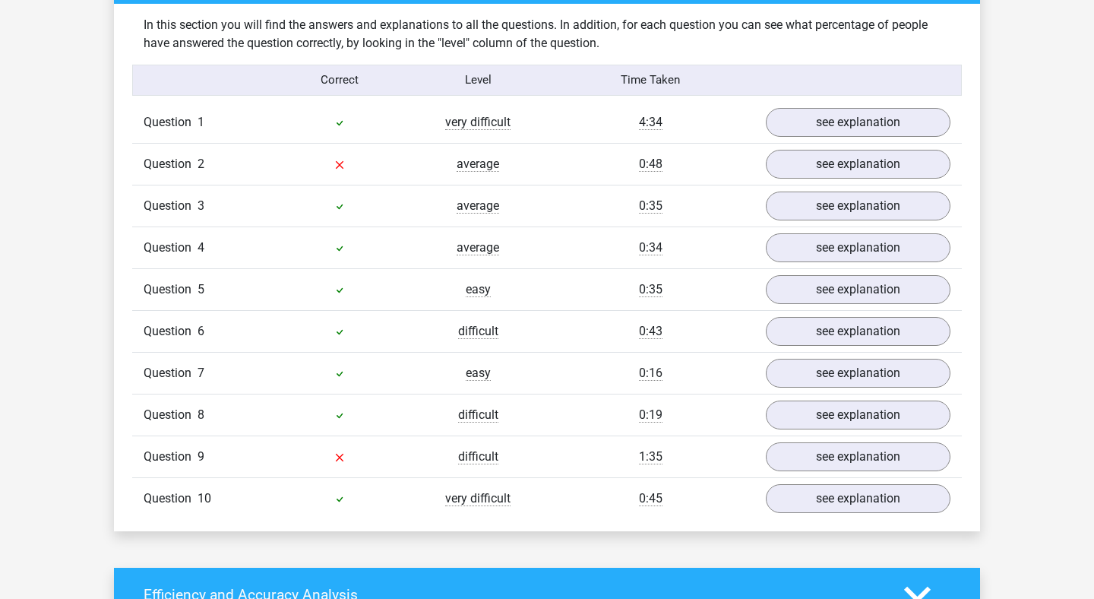
scroll to position [1175, 0]
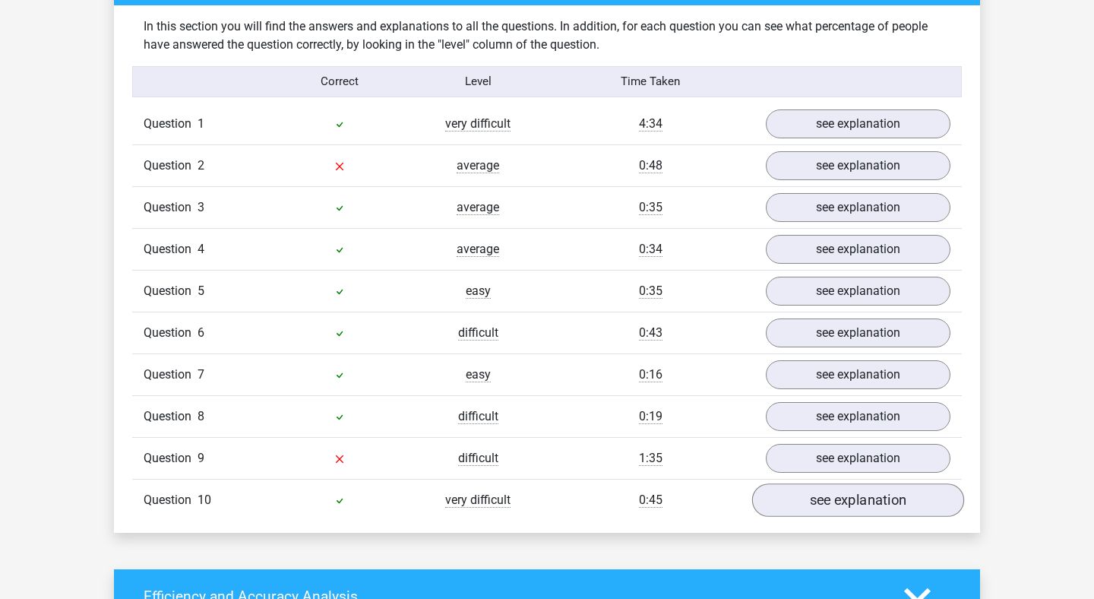
click at [851, 510] on link "see explanation" at bounding box center [858, 499] width 212 height 33
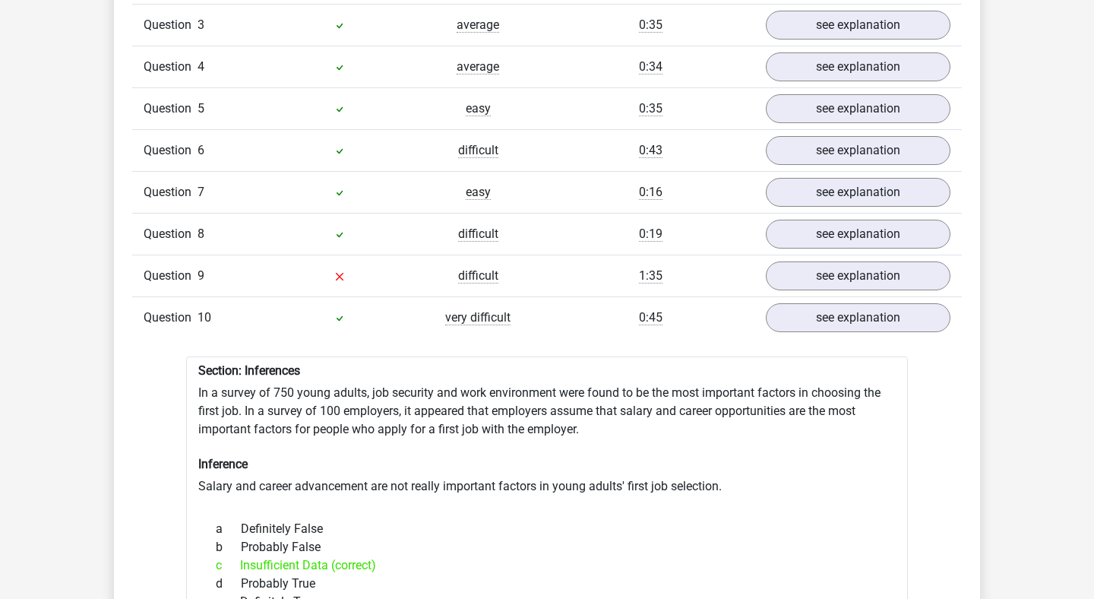
scroll to position [1335, 0]
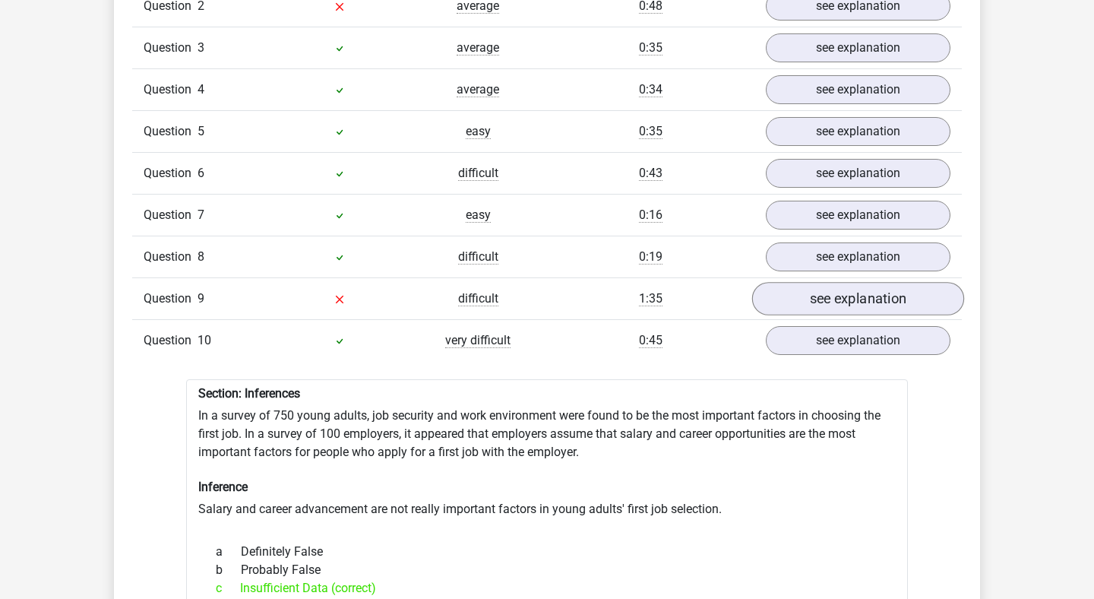
click at [841, 300] on link "see explanation" at bounding box center [858, 298] width 212 height 33
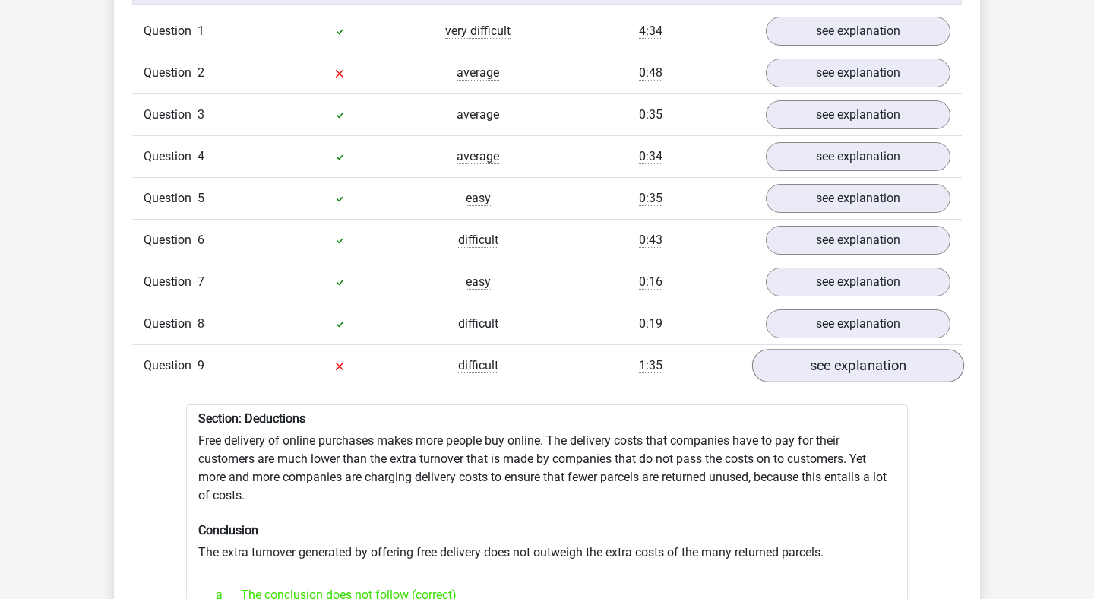
scroll to position [1253, 0]
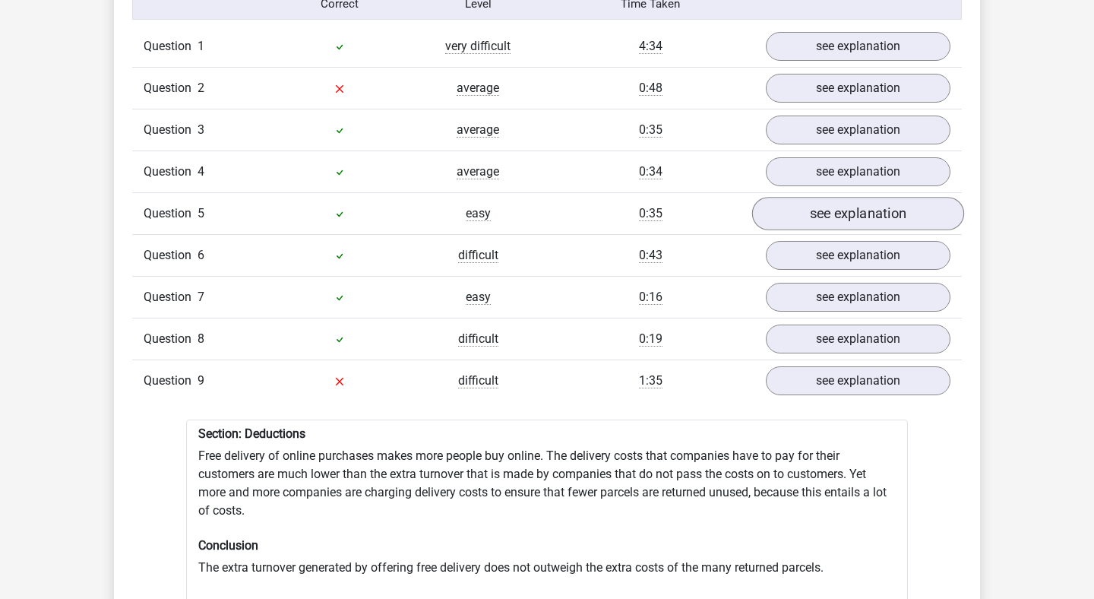
click at [835, 218] on link "see explanation" at bounding box center [858, 213] width 212 height 33
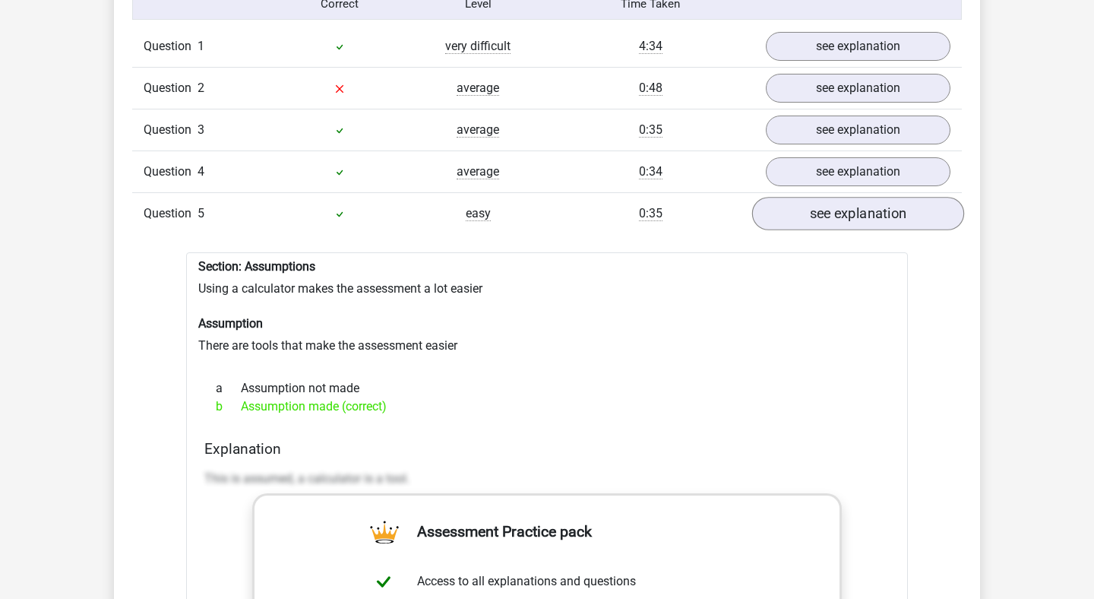
click at [835, 218] on link "see explanation" at bounding box center [858, 213] width 212 height 33
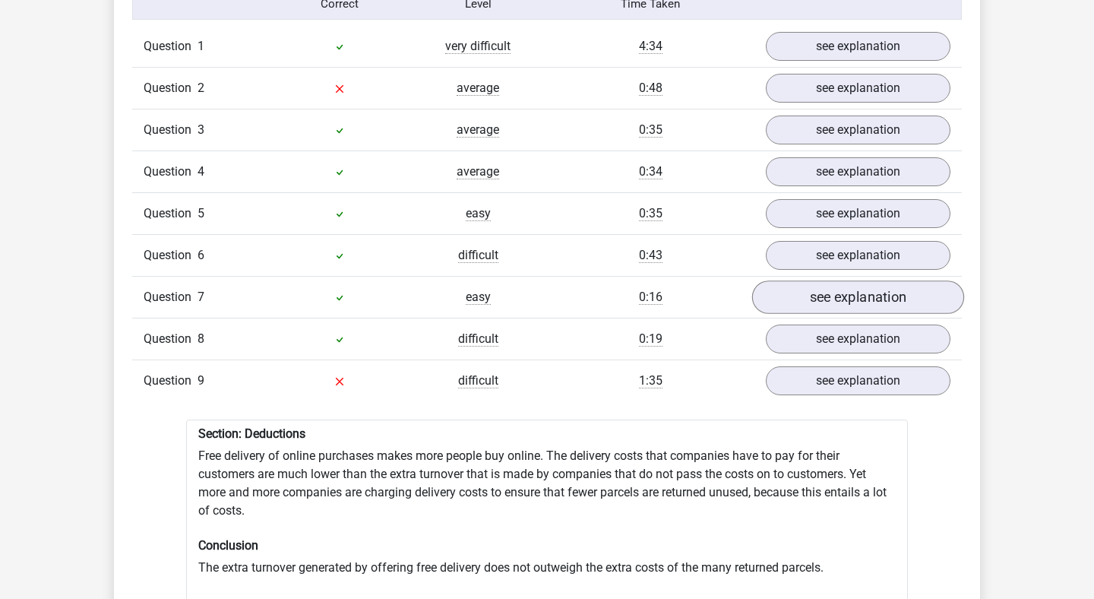
click at [826, 292] on link "see explanation" at bounding box center [858, 296] width 212 height 33
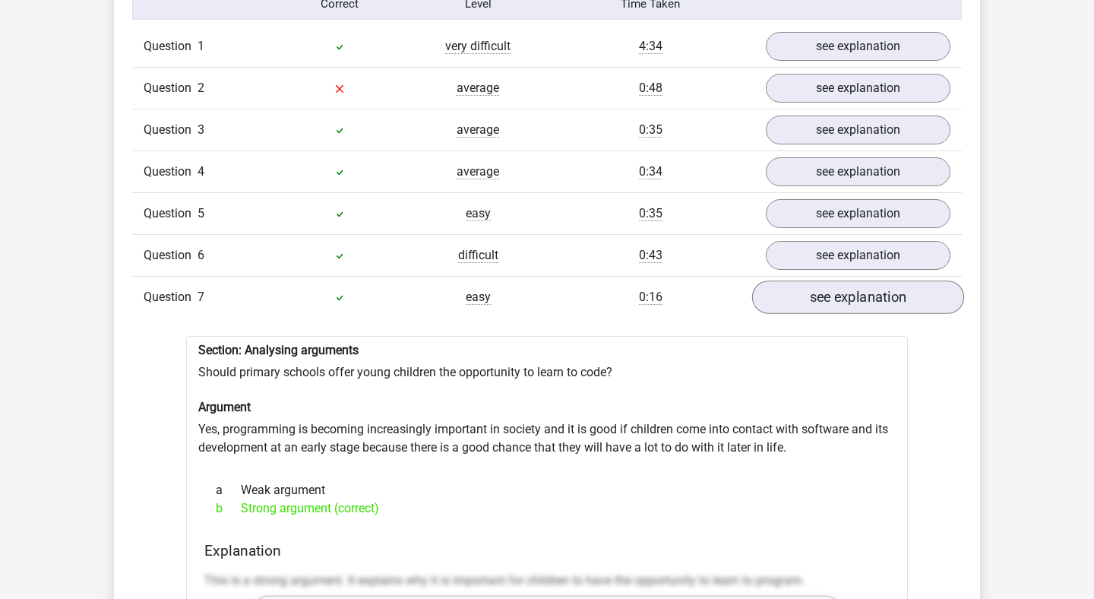
click at [826, 292] on link "see explanation" at bounding box center [858, 296] width 212 height 33
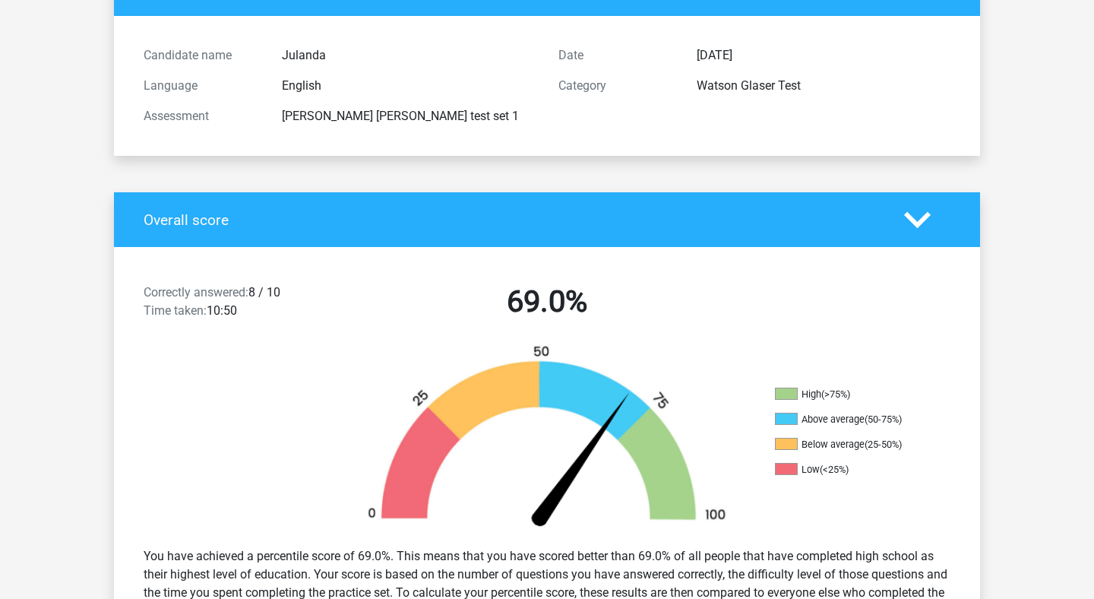
scroll to position [0, 0]
